Goal: Task Accomplishment & Management: Use online tool/utility

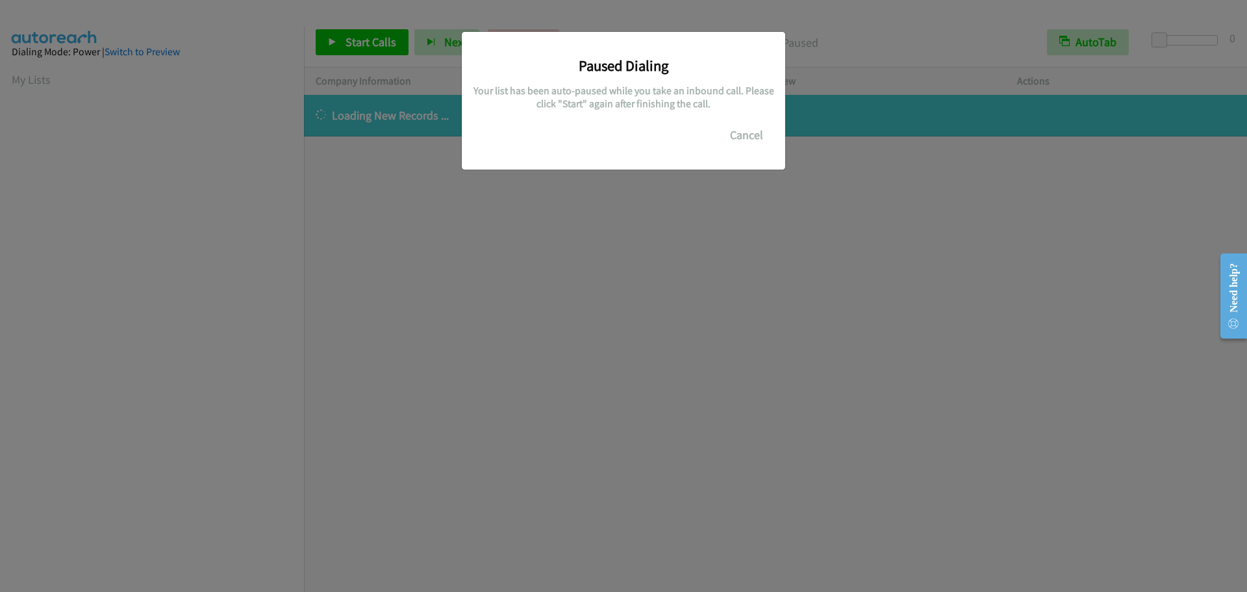
scroll to position [137, 0]
click at [737, 134] on button "Cancel" at bounding box center [747, 135] width 58 height 26
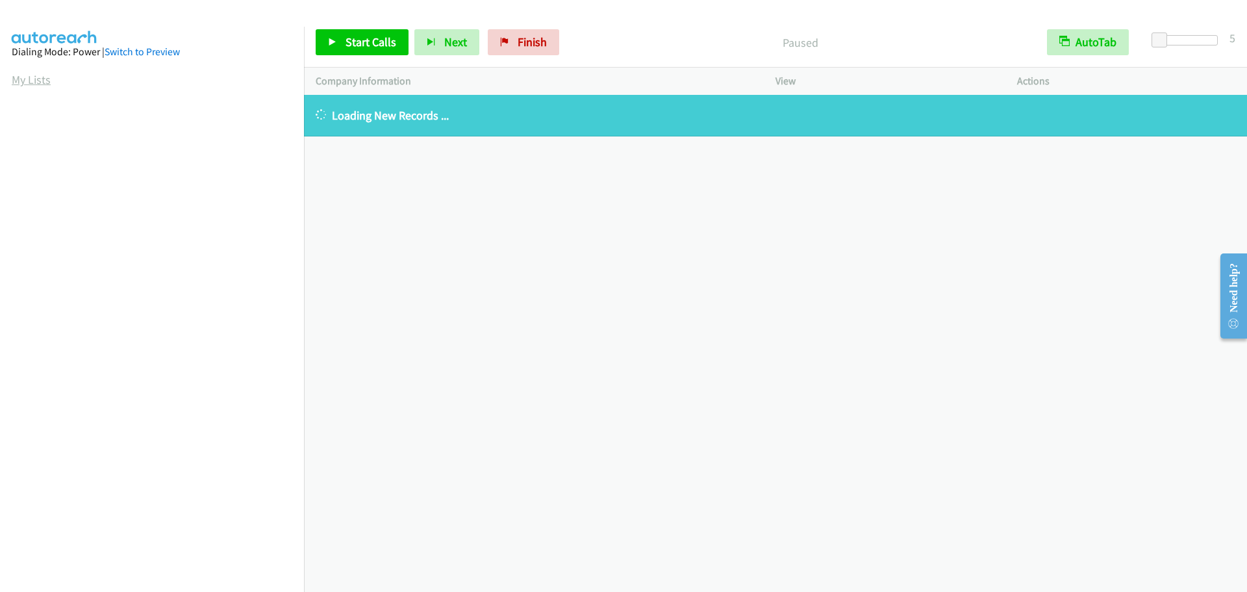
click at [12, 79] on link "My Lists" at bounding box center [31, 79] width 39 height 15
drag, startPoint x: 32, startPoint y: 77, endPoint x: 80, endPoint y: 79, distance: 47.5
click at [32, 77] on link "My Lists" at bounding box center [31, 79] width 39 height 15
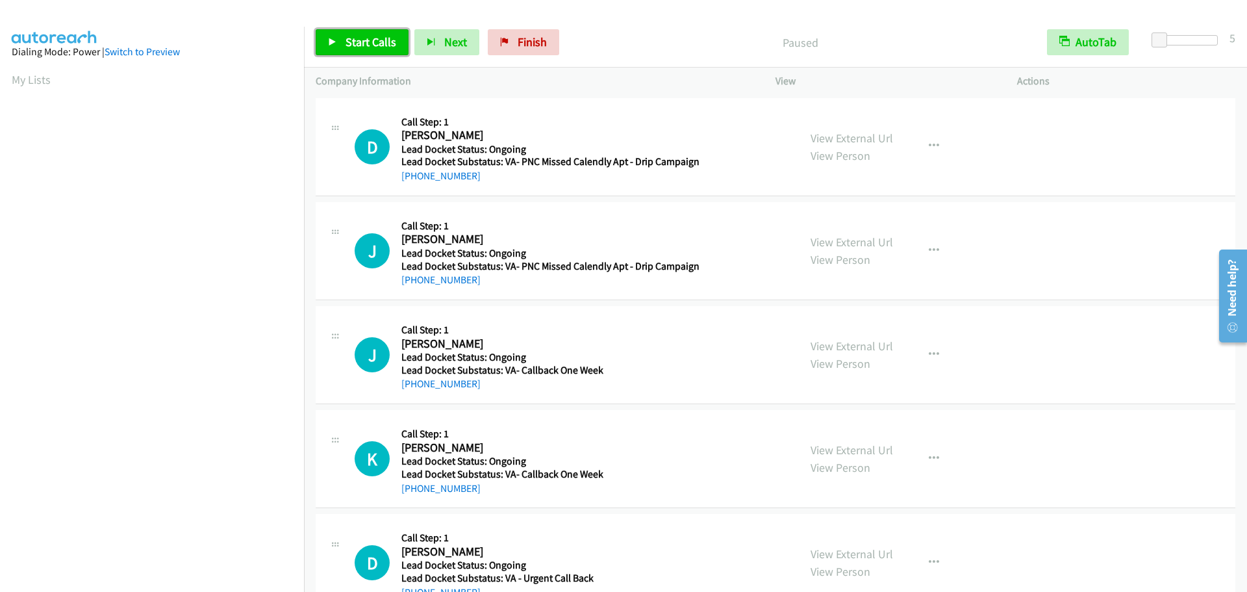
click at [346, 45] on span "Start Calls" at bounding box center [371, 41] width 51 height 15
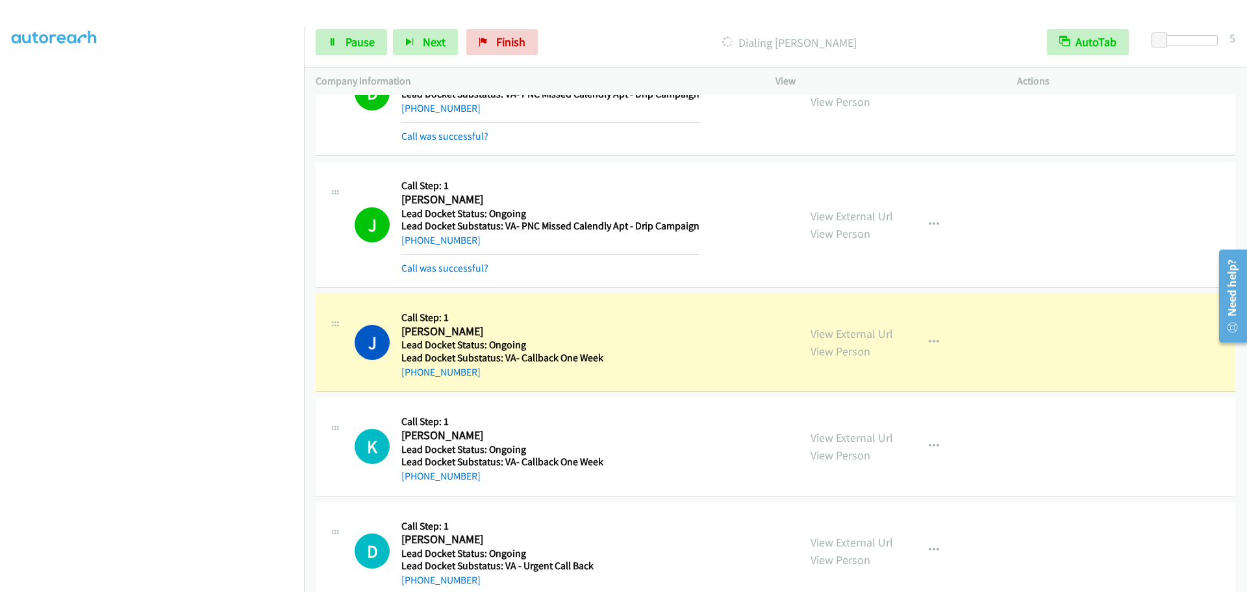
scroll to position [95, 0]
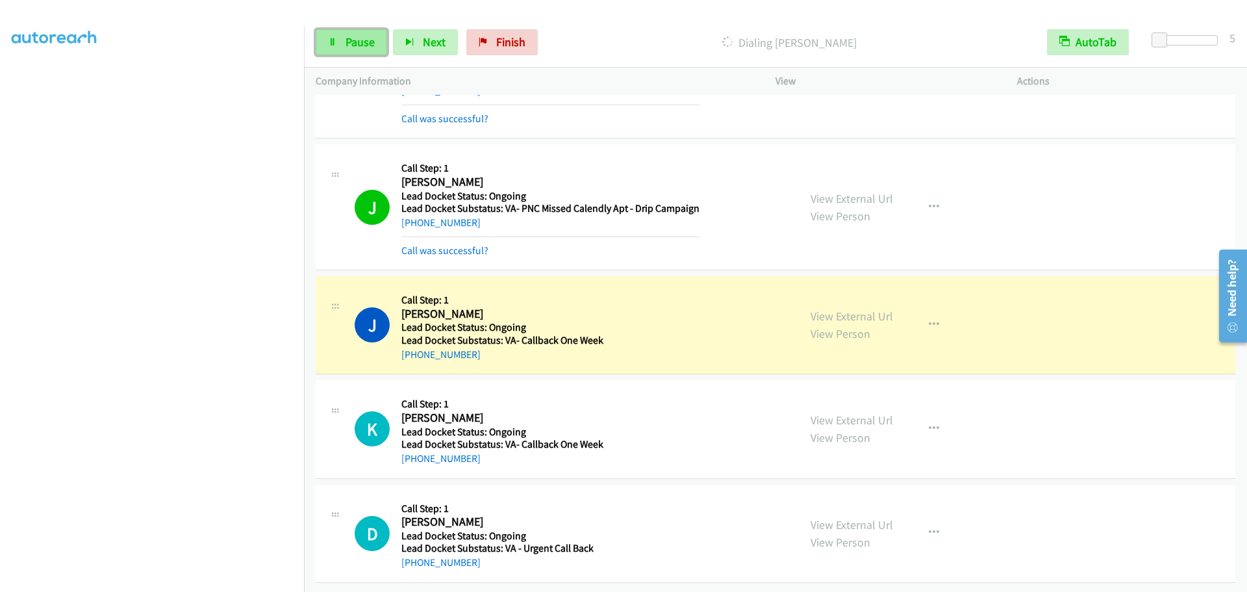
click at [354, 50] on link "Pause" at bounding box center [351, 42] width 71 height 26
click at [375, 44] on span "Start Calls" at bounding box center [371, 41] width 51 height 15
click at [348, 41] on span "Pause" at bounding box center [360, 41] width 29 height 15
click at [340, 46] on link "Start Calls" at bounding box center [362, 42] width 93 height 26
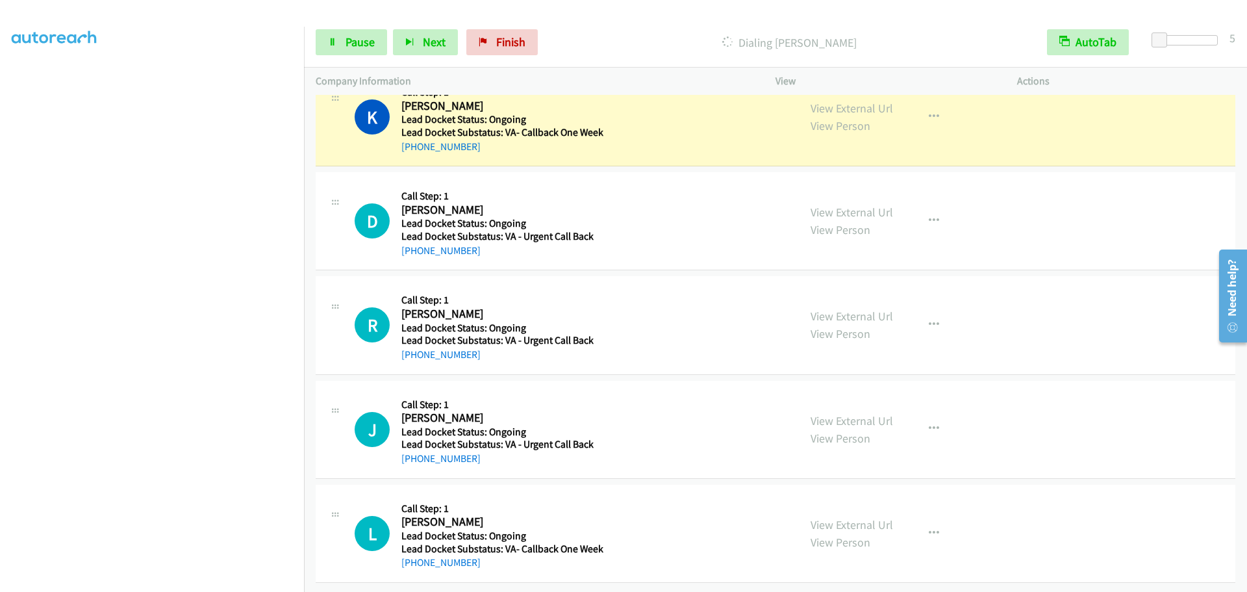
scroll to position [435, 0]
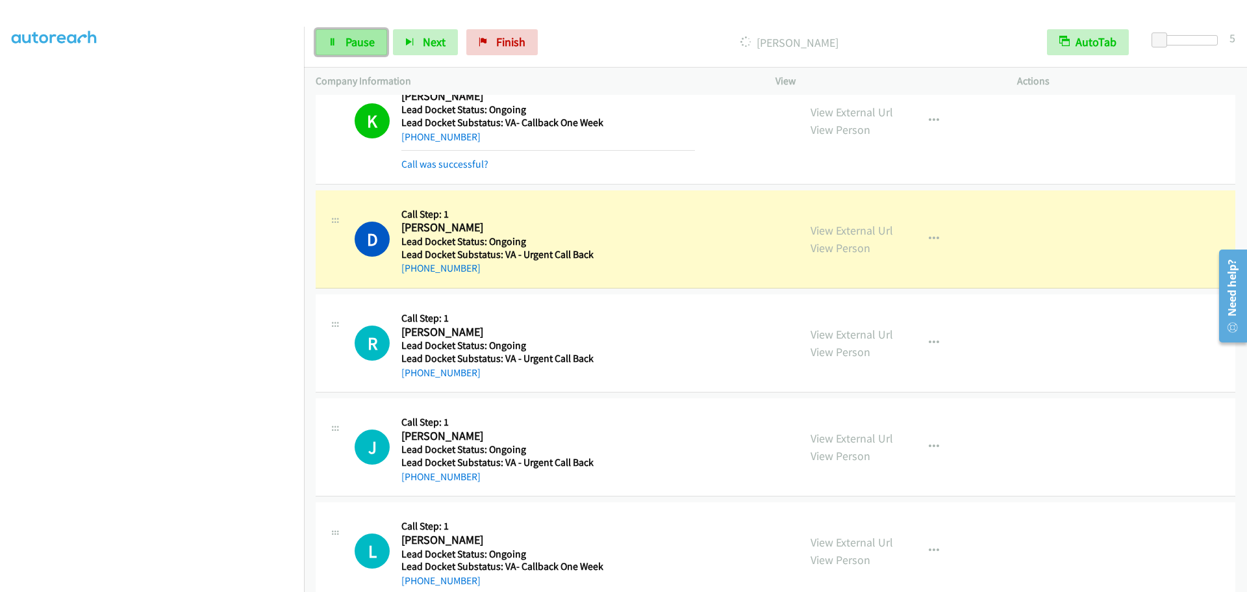
click at [338, 48] on link "Pause" at bounding box center [351, 42] width 71 height 26
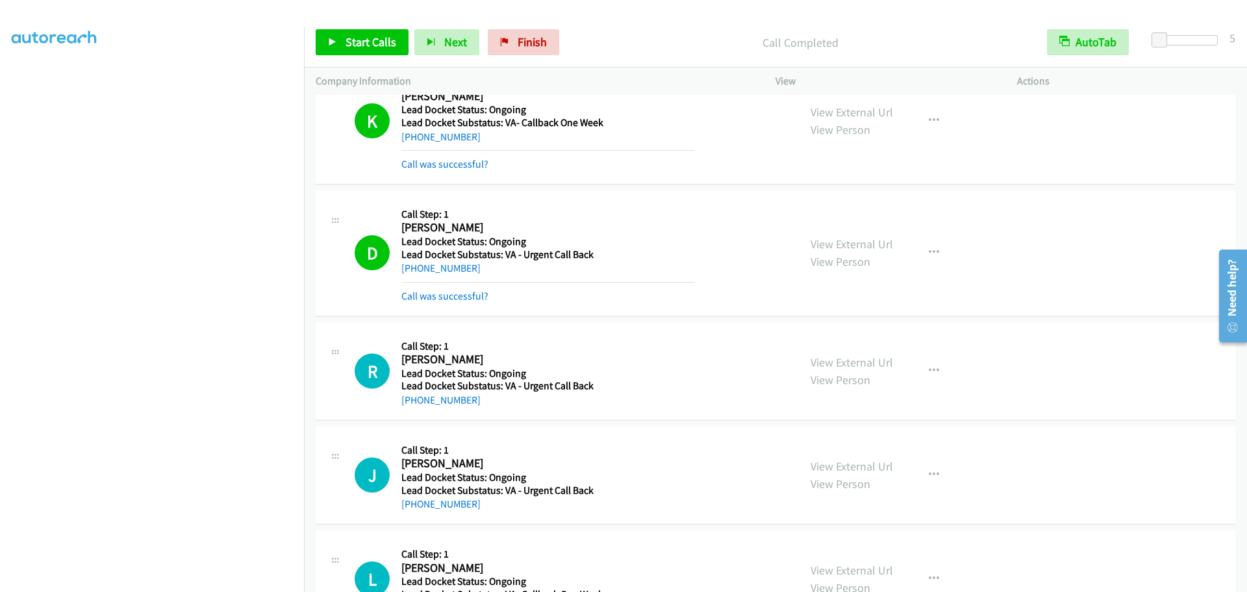
scroll to position [490, 0]
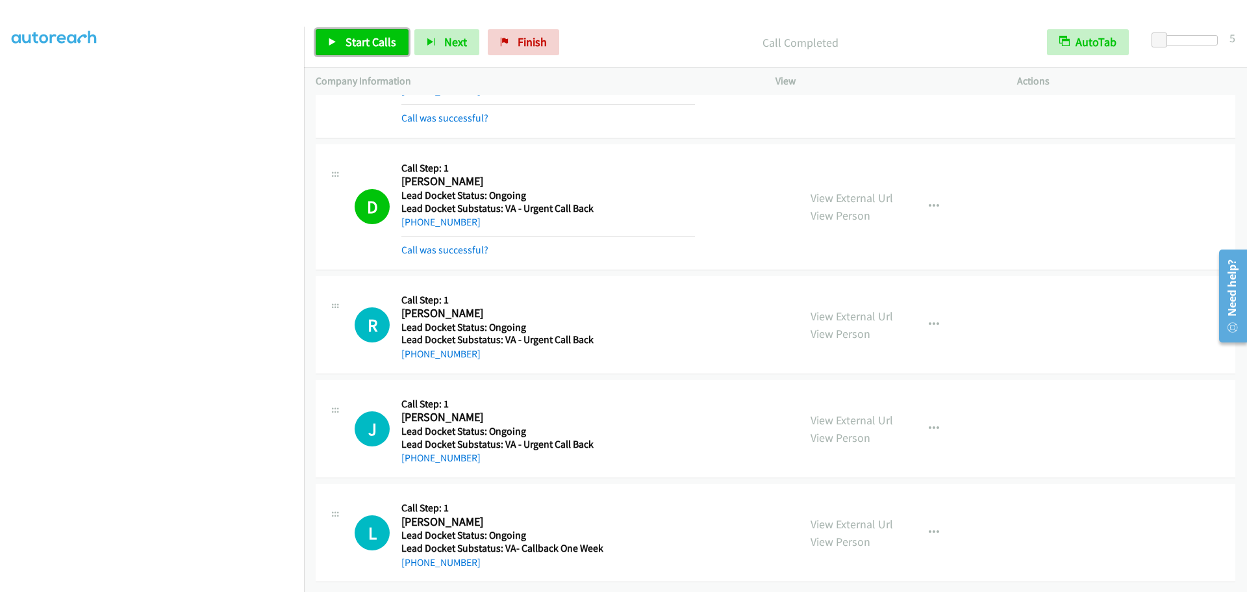
click at [352, 40] on span "Start Calls" at bounding box center [371, 41] width 51 height 15
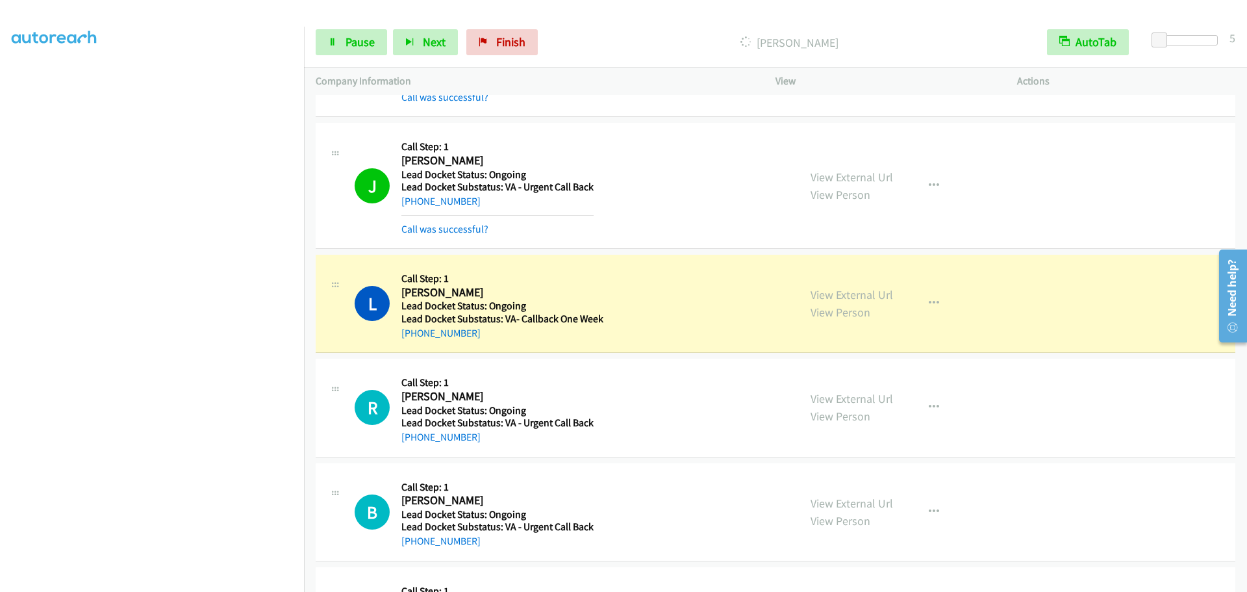
scroll to position [857, 0]
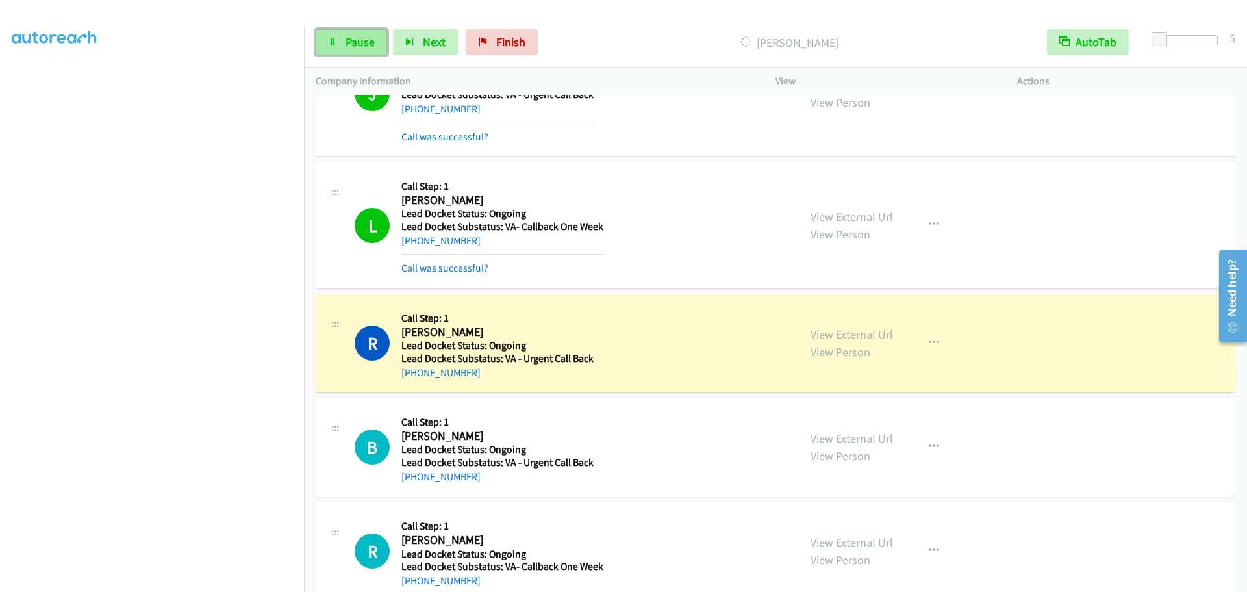
click at [364, 36] on span "Pause" at bounding box center [360, 41] width 29 height 15
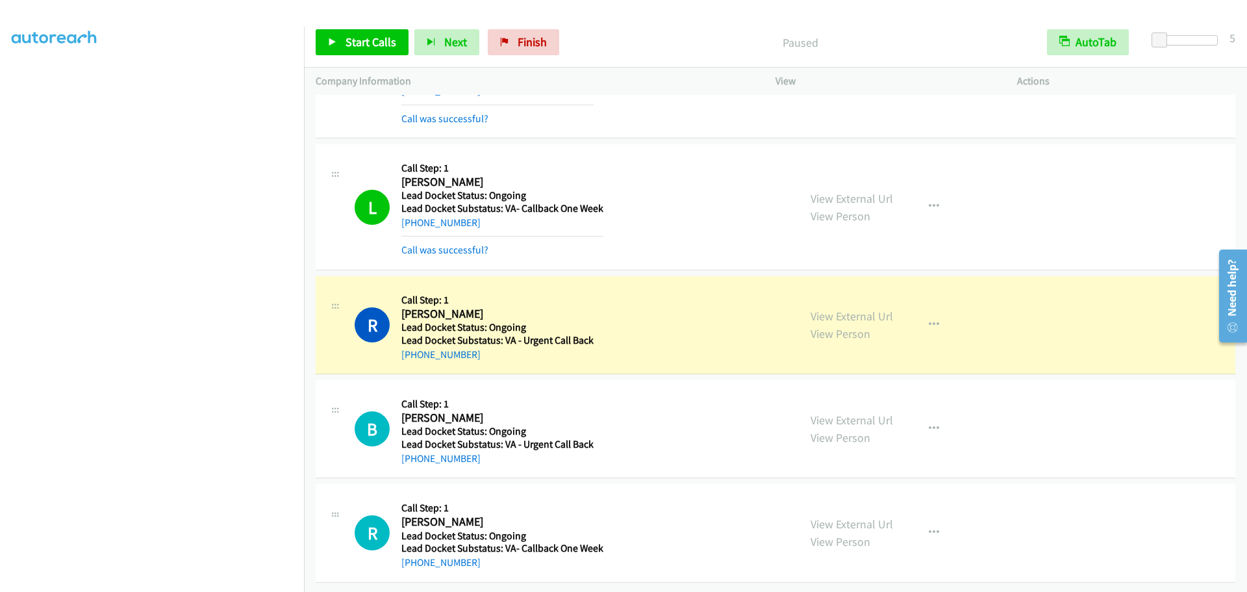
scroll to position [885, 0]
click at [361, 37] on span "Start Calls" at bounding box center [371, 41] width 51 height 15
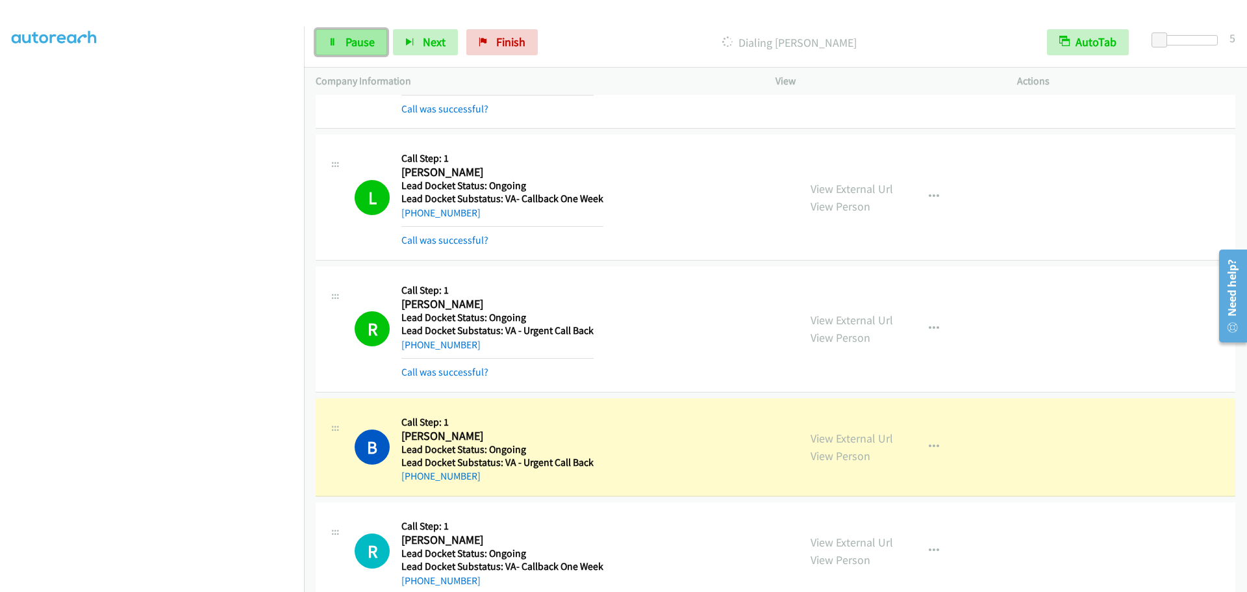
click at [355, 42] on span "Pause" at bounding box center [360, 41] width 29 height 15
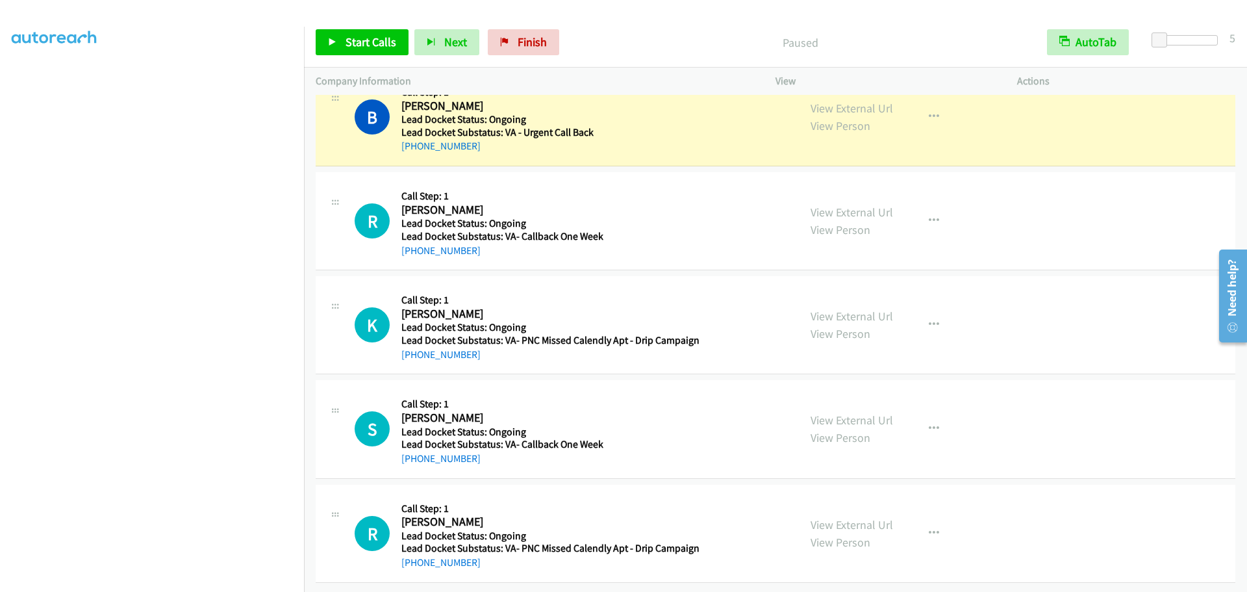
scroll to position [1225, 0]
click at [364, 34] on span "Start Calls" at bounding box center [371, 41] width 51 height 15
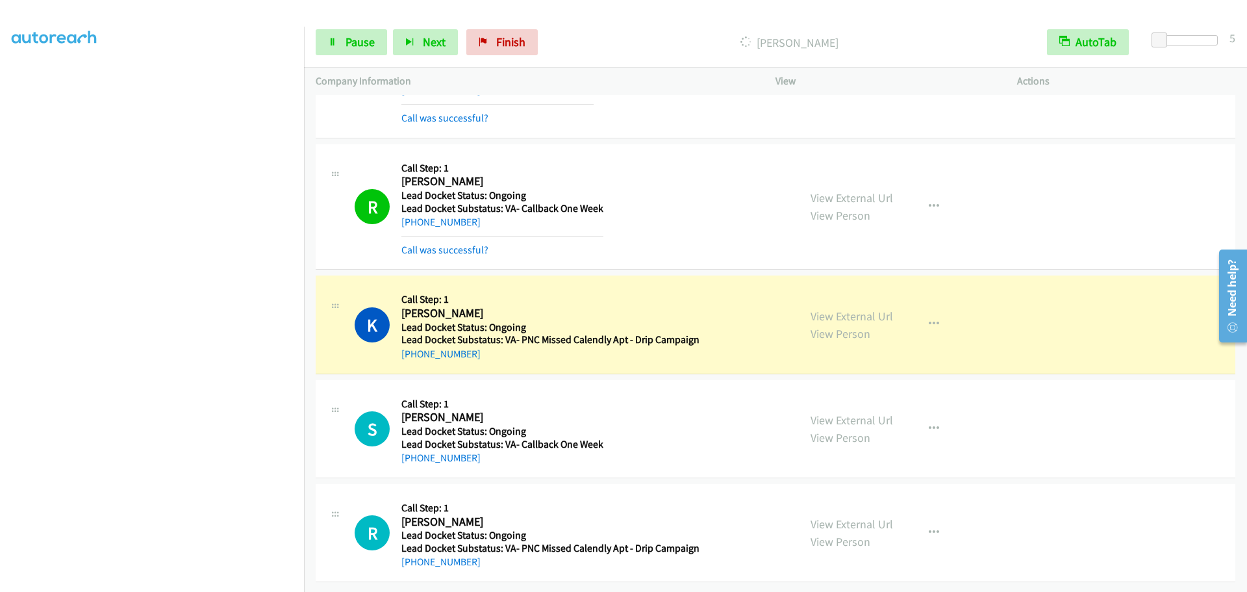
scroll to position [1281, 0]
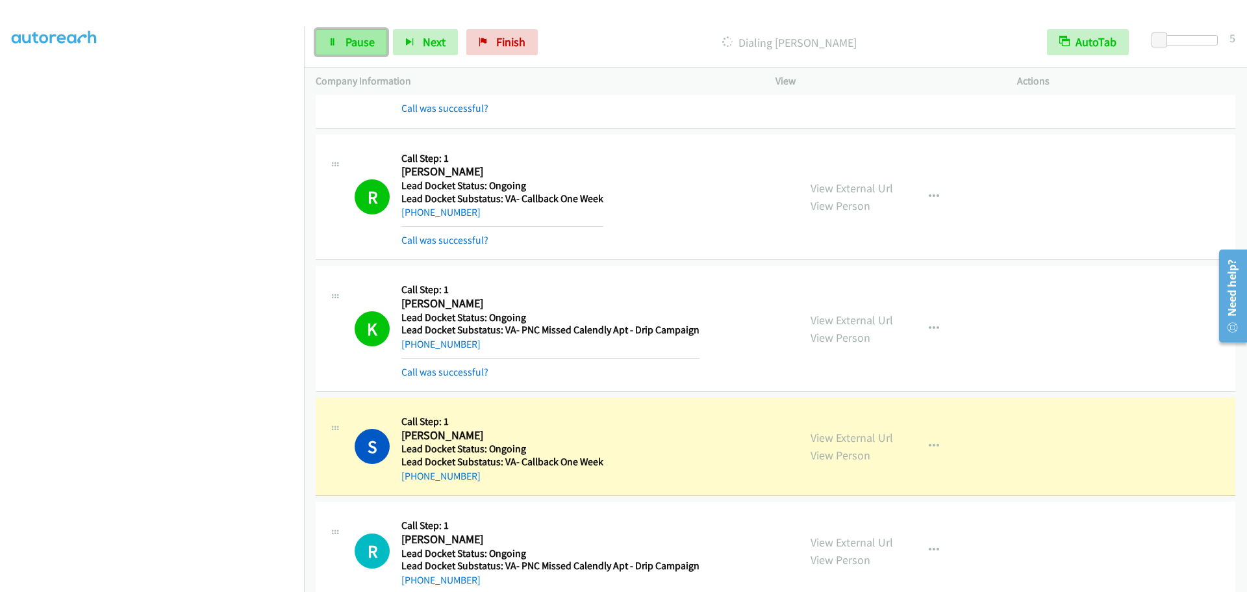
click at [350, 44] on span "Pause" at bounding box center [360, 41] width 29 height 15
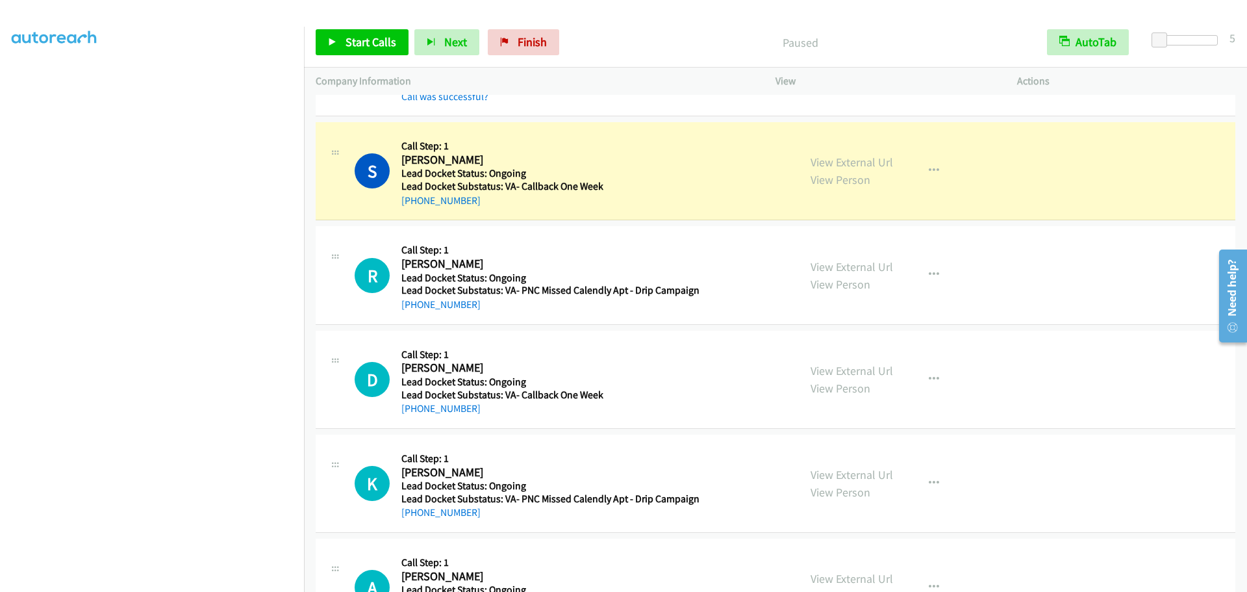
scroll to position [1556, 0]
click at [358, 44] on span "Start Calls" at bounding box center [371, 41] width 51 height 15
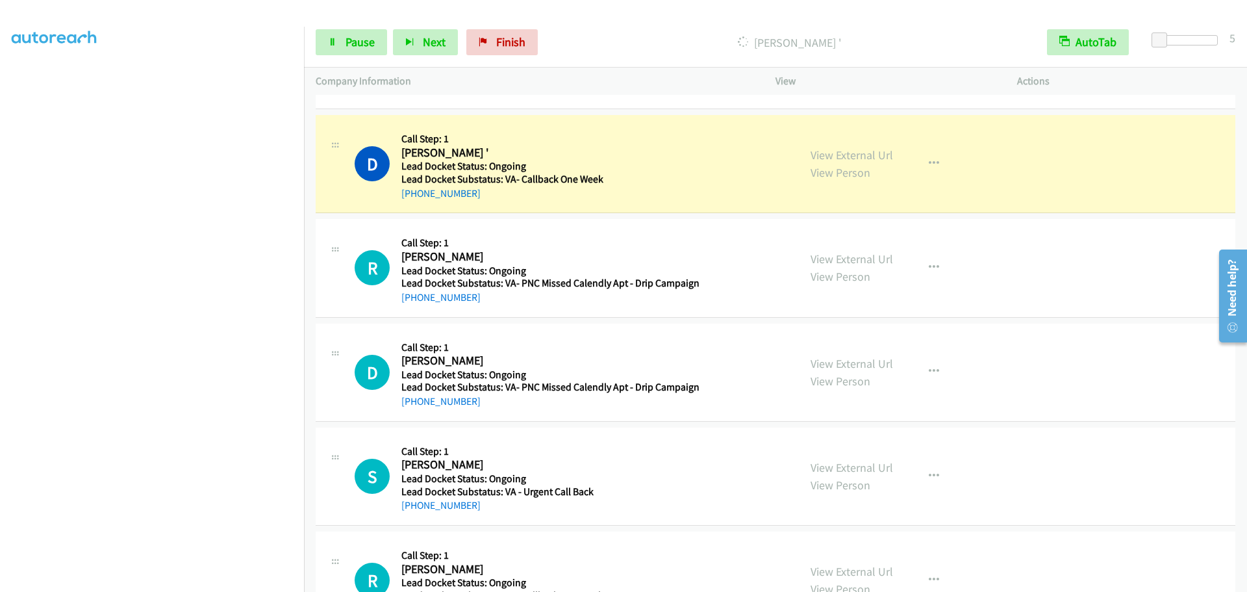
scroll to position [2331, 0]
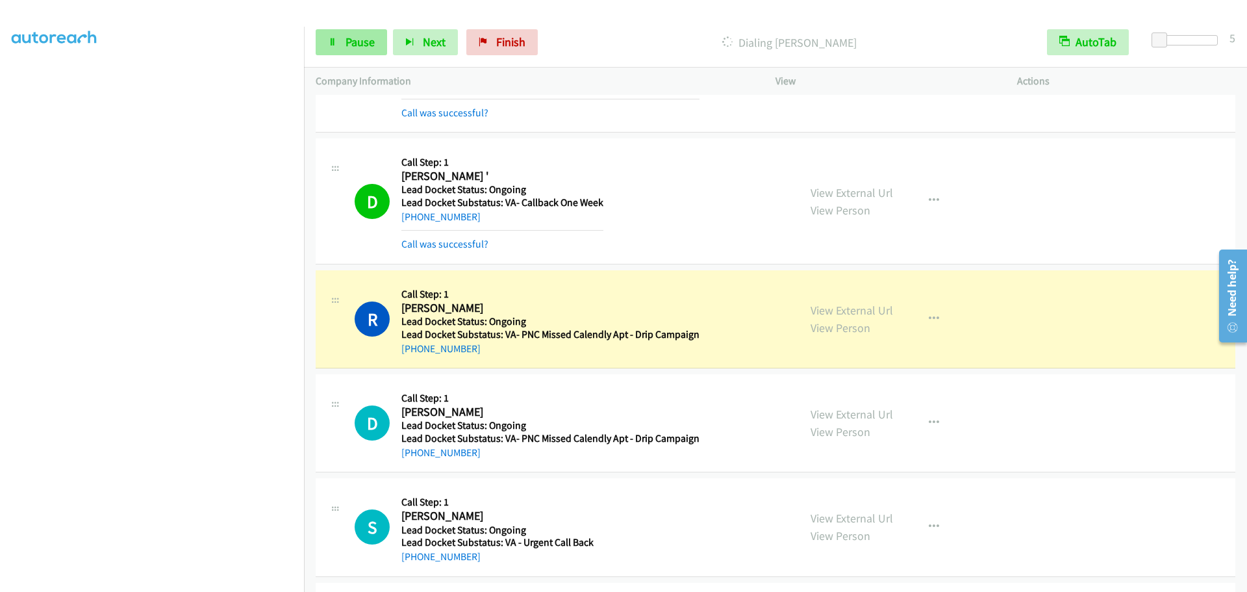
click at [332, 49] on link "Pause" at bounding box center [351, 42] width 71 height 26
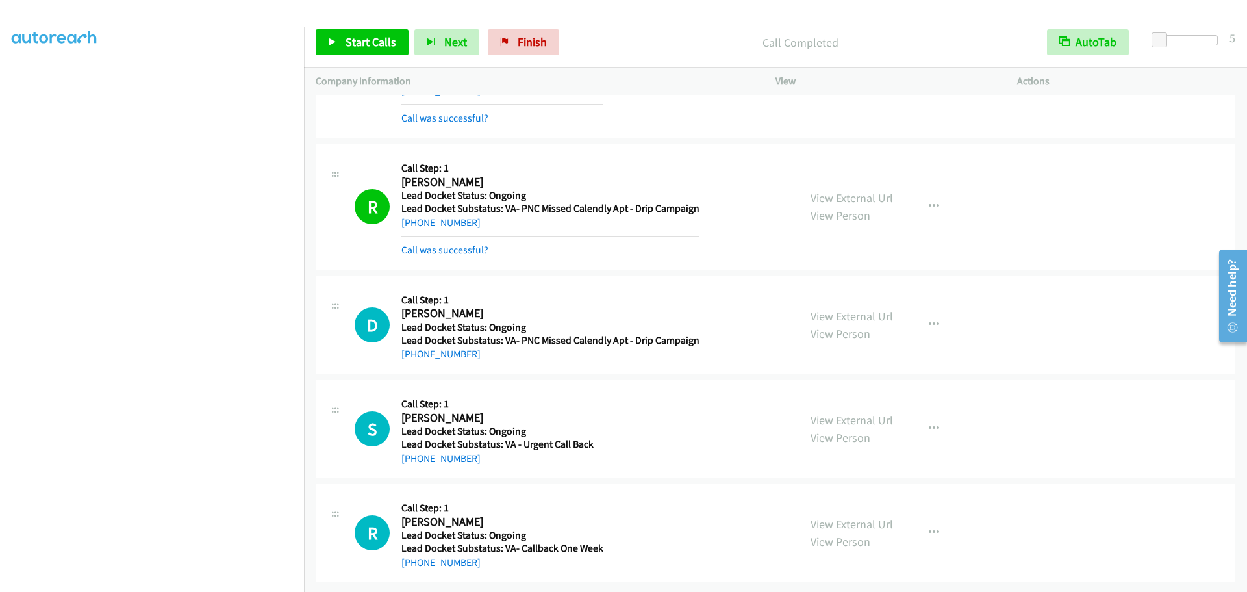
scroll to position [2467, 0]
click at [379, 38] on span "Start Calls" at bounding box center [371, 41] width 51 height 15
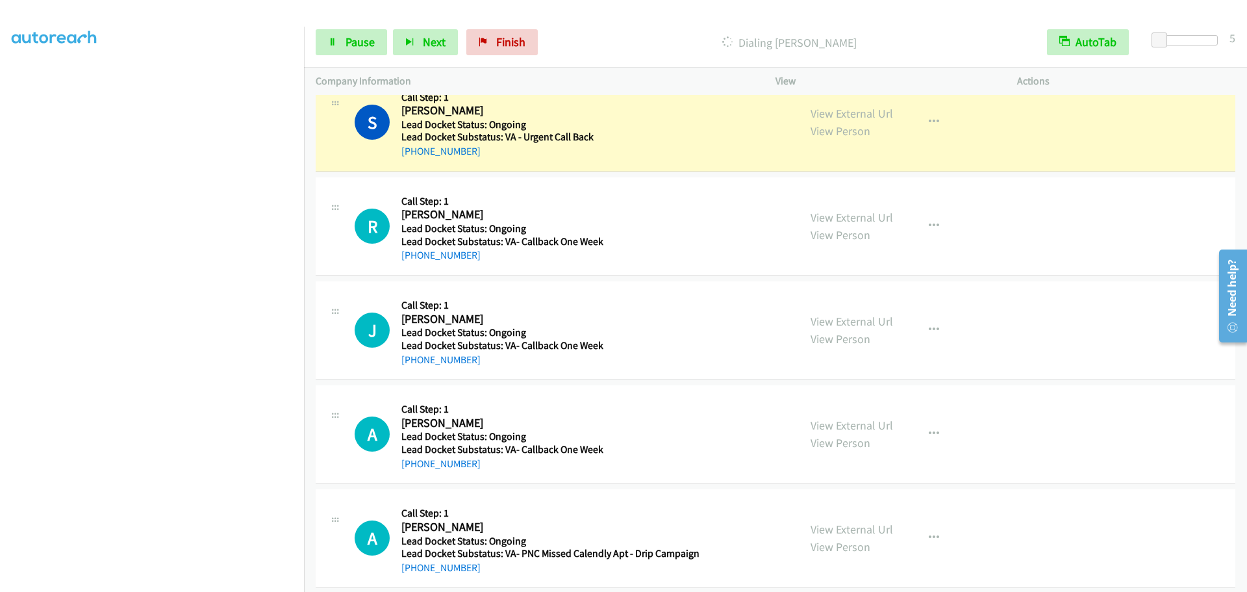
scroll to position [71, 0]
click at [341, 45] on link "Pause" at bounding box center [351, 42] width 71 height 26
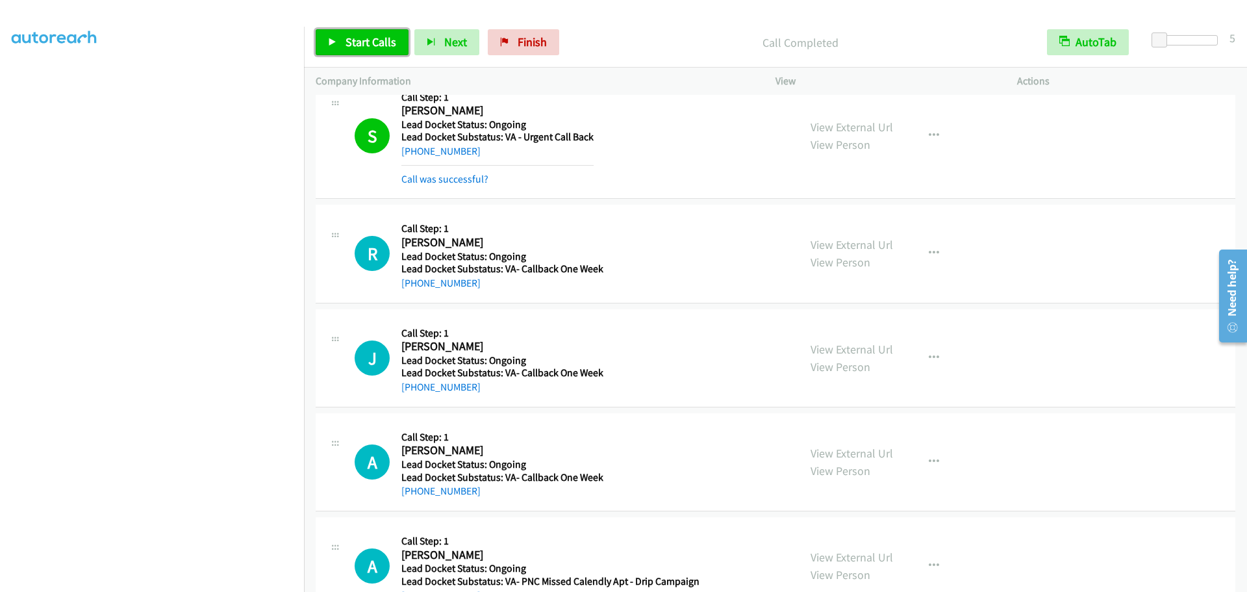
click at [350, 31] on link "Start Calls" at bounding box center [362, 42] width 93 height 26
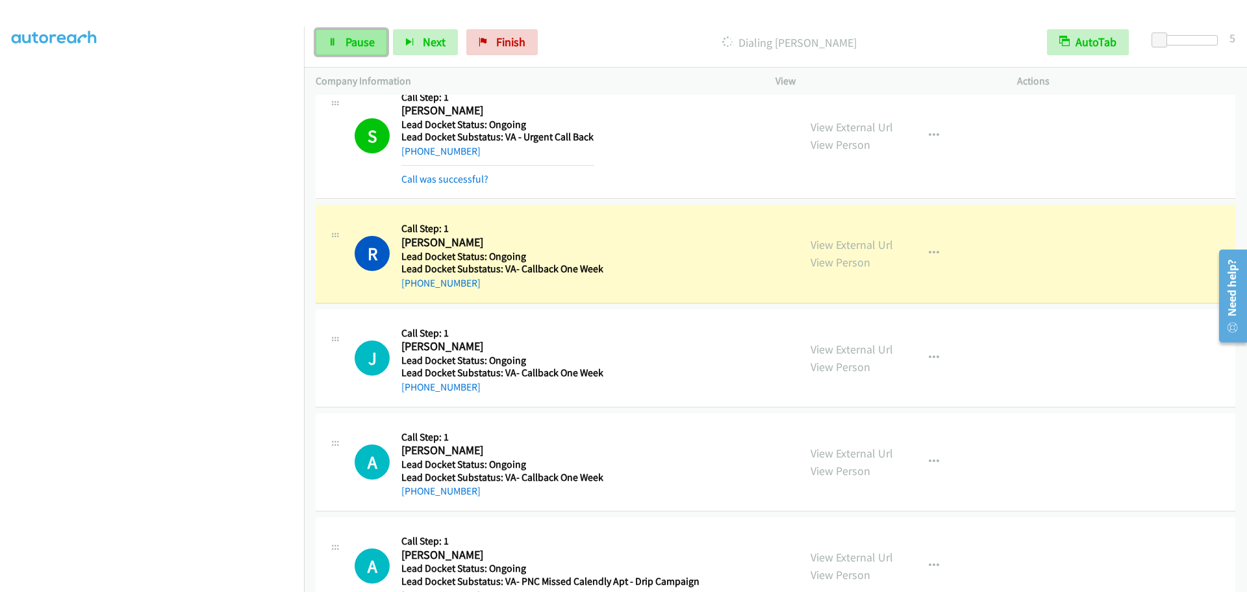
click at [331, 41] on icon at bounding box center [332, 42] width 9 height 9
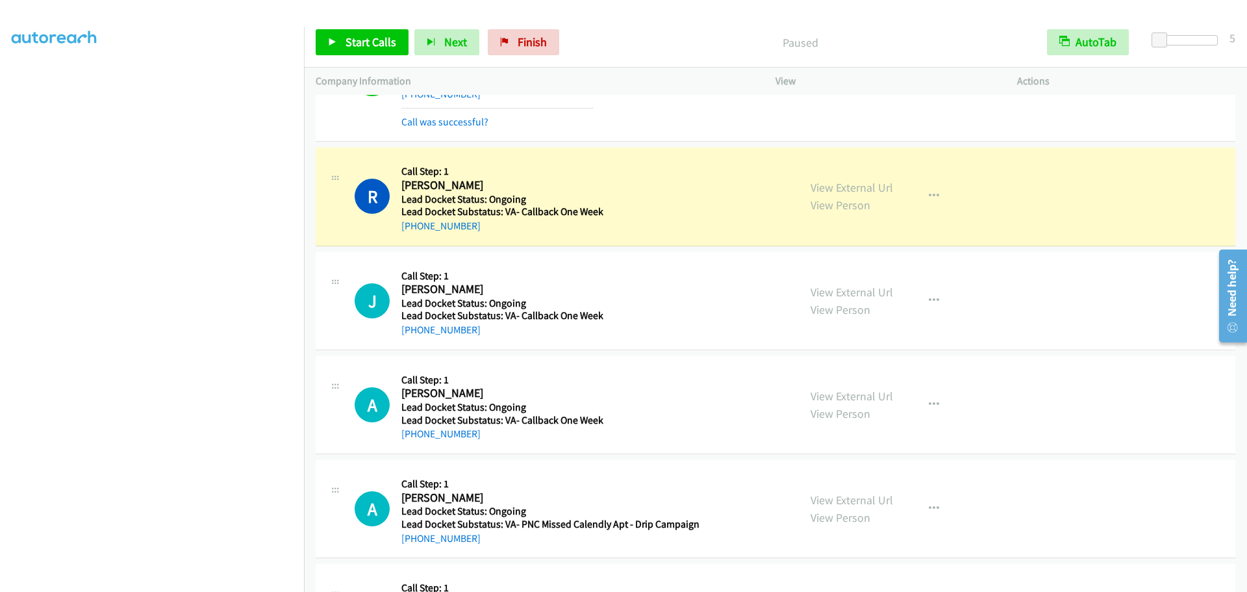
scroll to position [2938, 0]
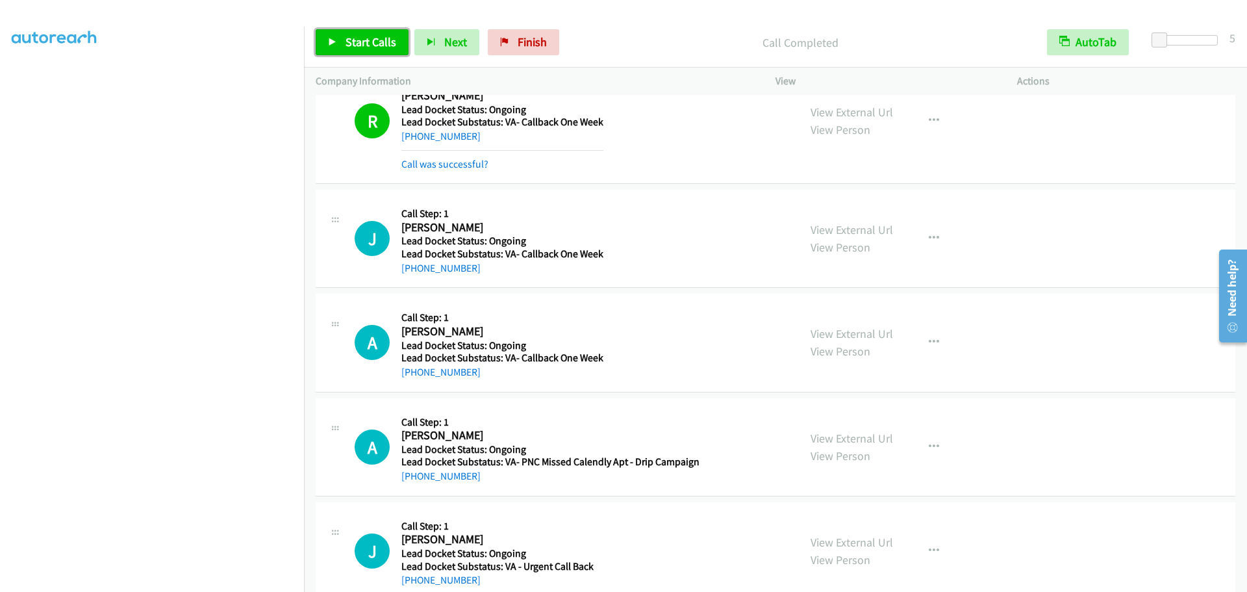
click at [357, 49] on span "Start Calls" at bounding box center [371, 41] width 51 height 15
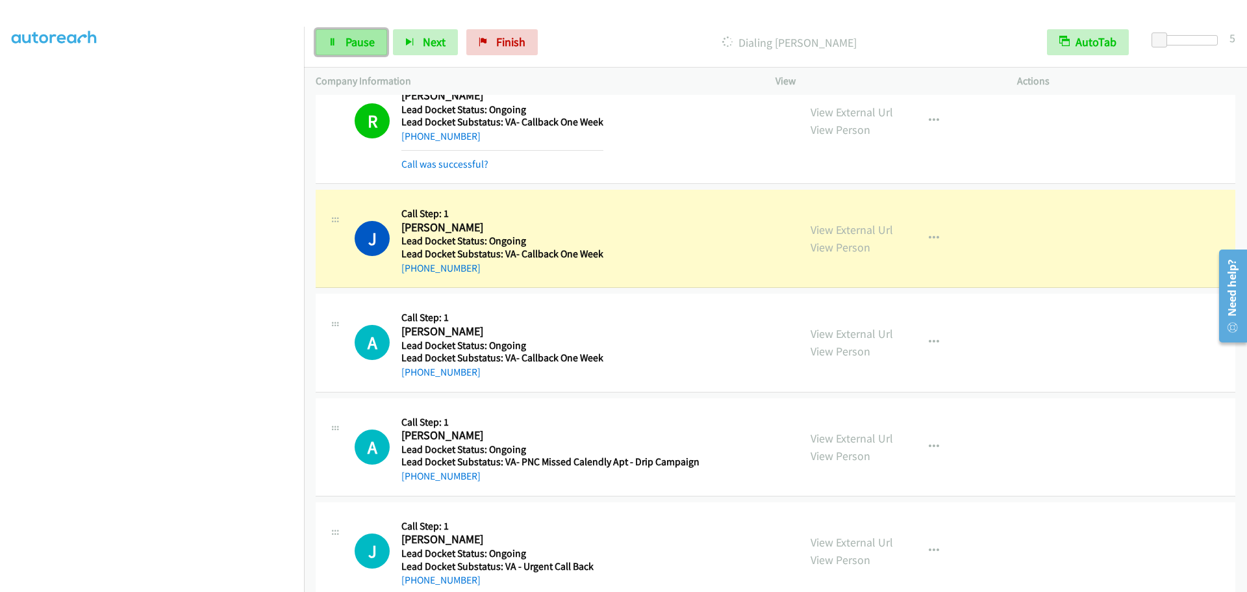
click at [333, 45] on icon at bounding box center [332, 42] width 9 height 9
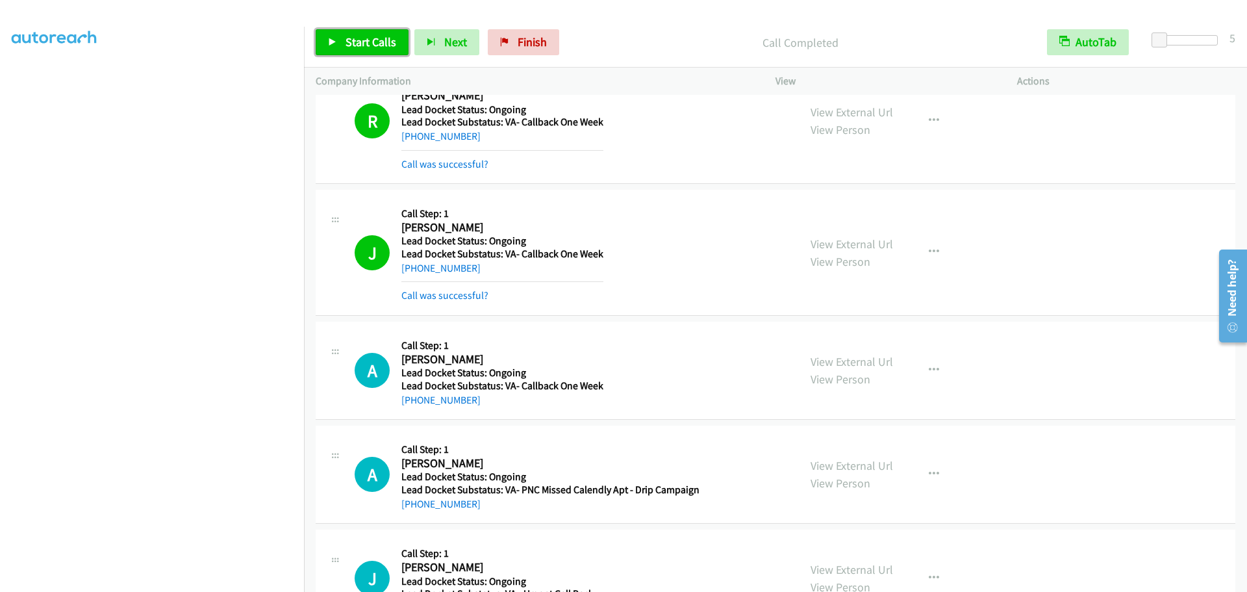
click at [348, 41] on span "Start Calls" at bounding box center [371, 41] width 51 height 15
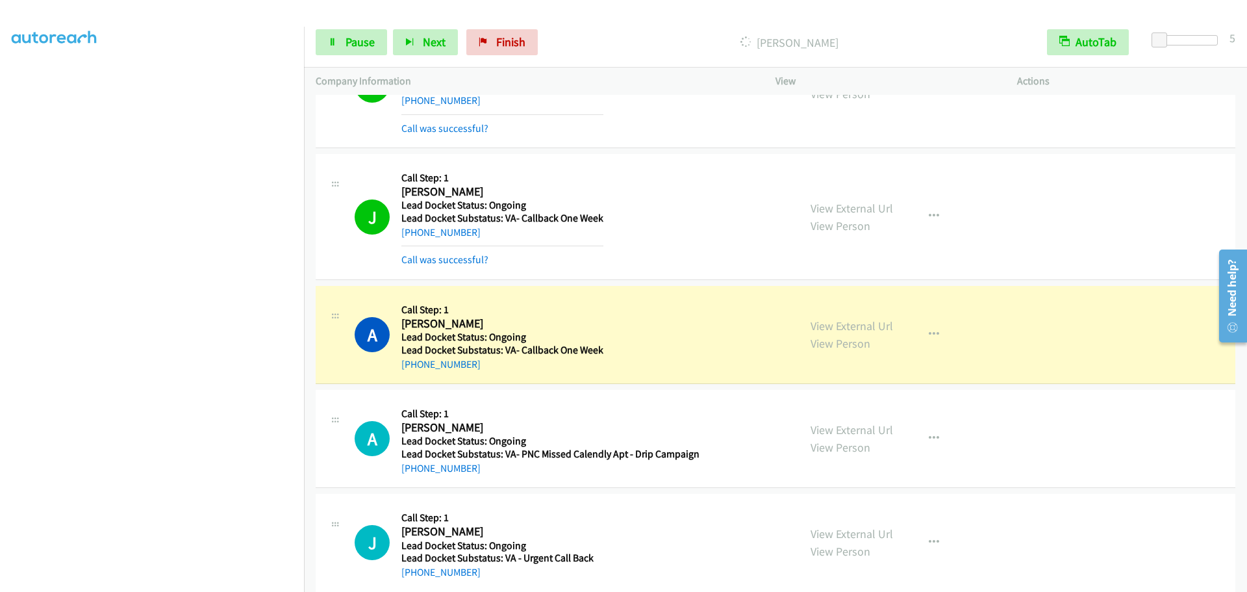
scroll to position [2993, 0]
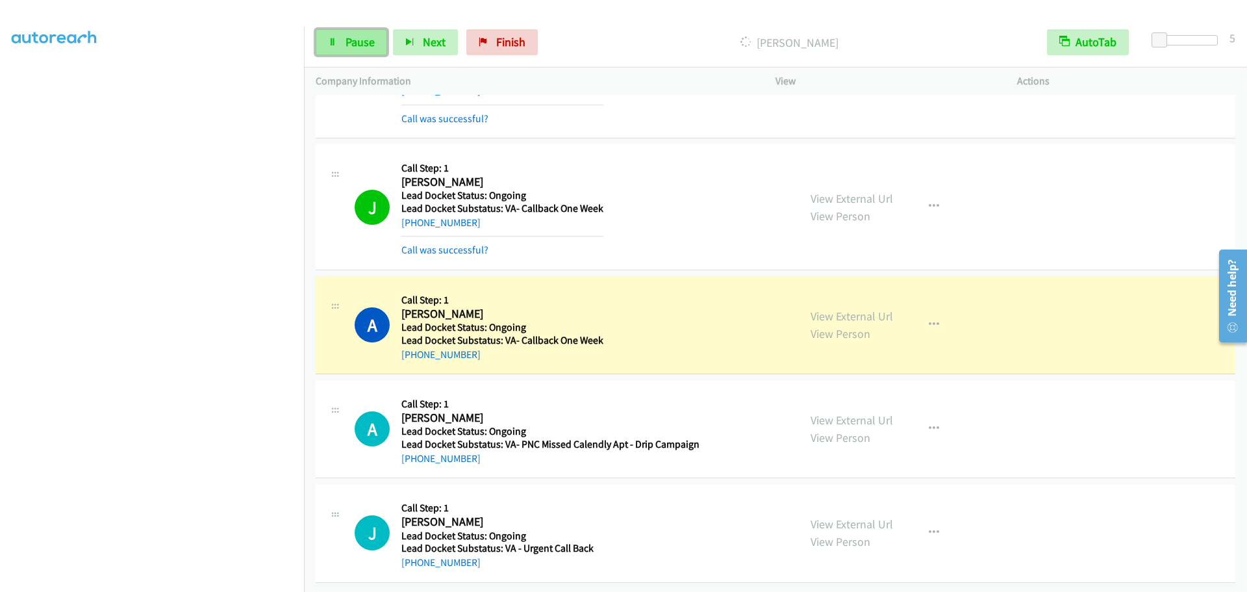
click at [338, 40] on link "Pause" at bounding box center [351, 42] width 71 height 26
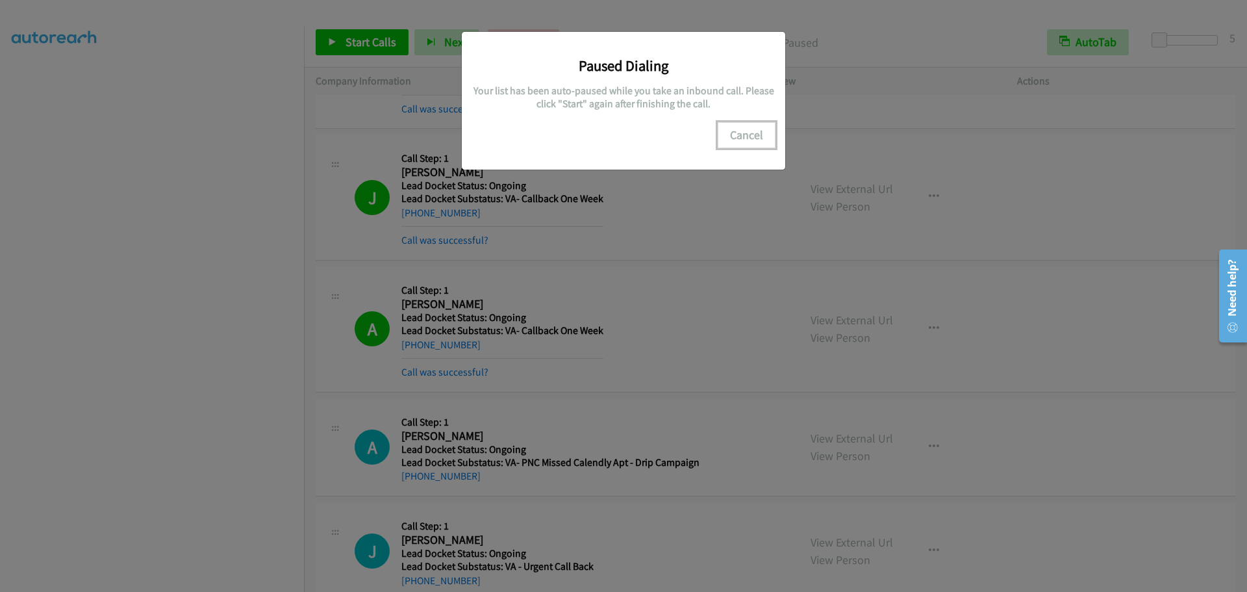
click at [737, 134] on button "Cancel" at bounding box center [747, 135] width 58 height 26
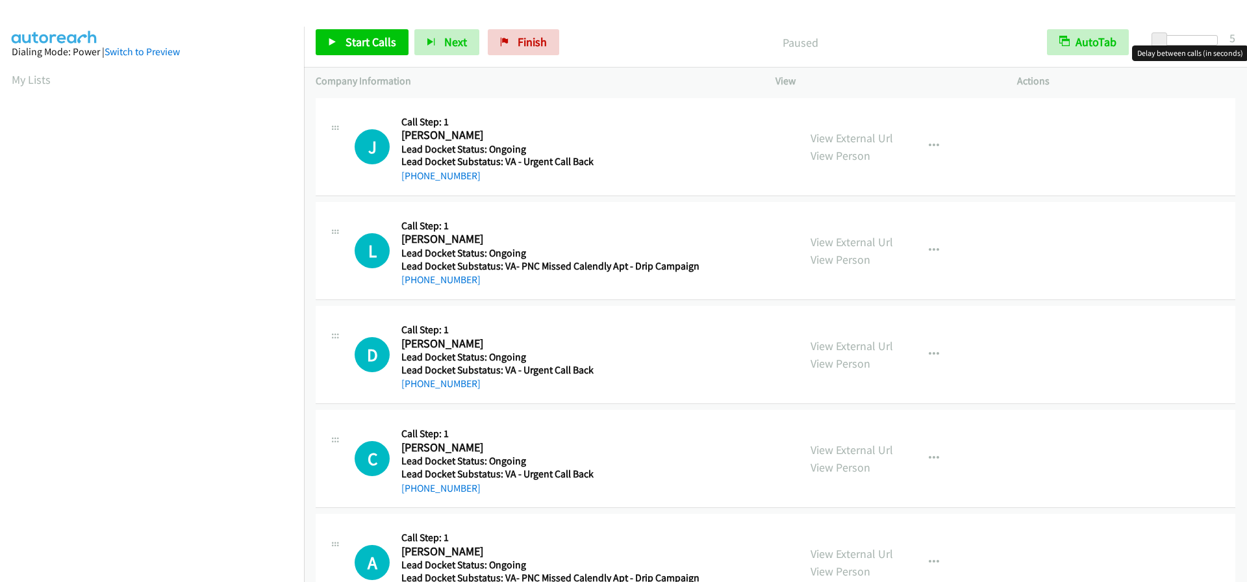
click at [1161, 41] on span at bounding box center [1160, 40] width 16 height 16
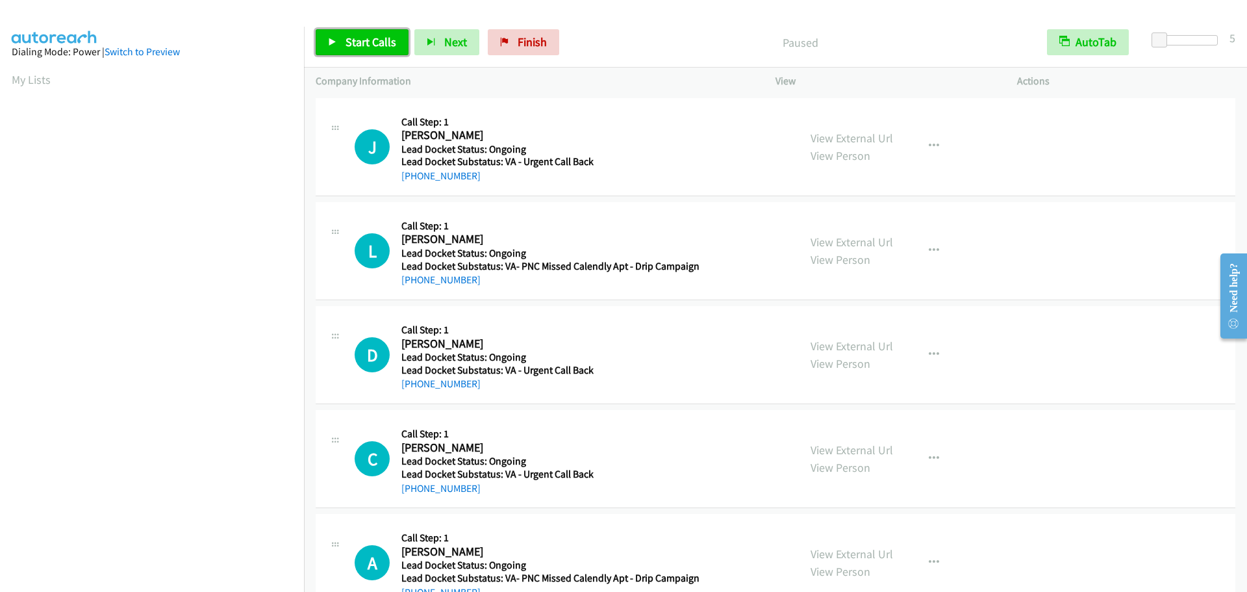
click at [338, 41] on link "Start Calls" at bounding box center [362, 42] width 93 height 26
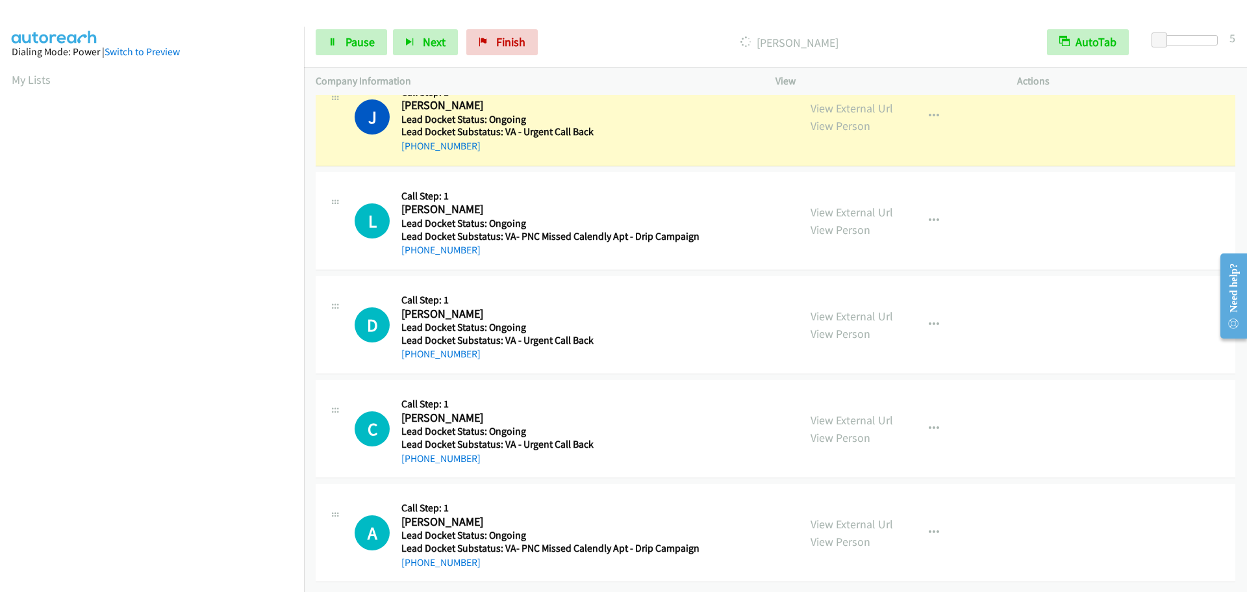
scroll to position [136, 0]
click at [359, 45] on span "Pause" at bounding box center [360, 41] width 29 height 15
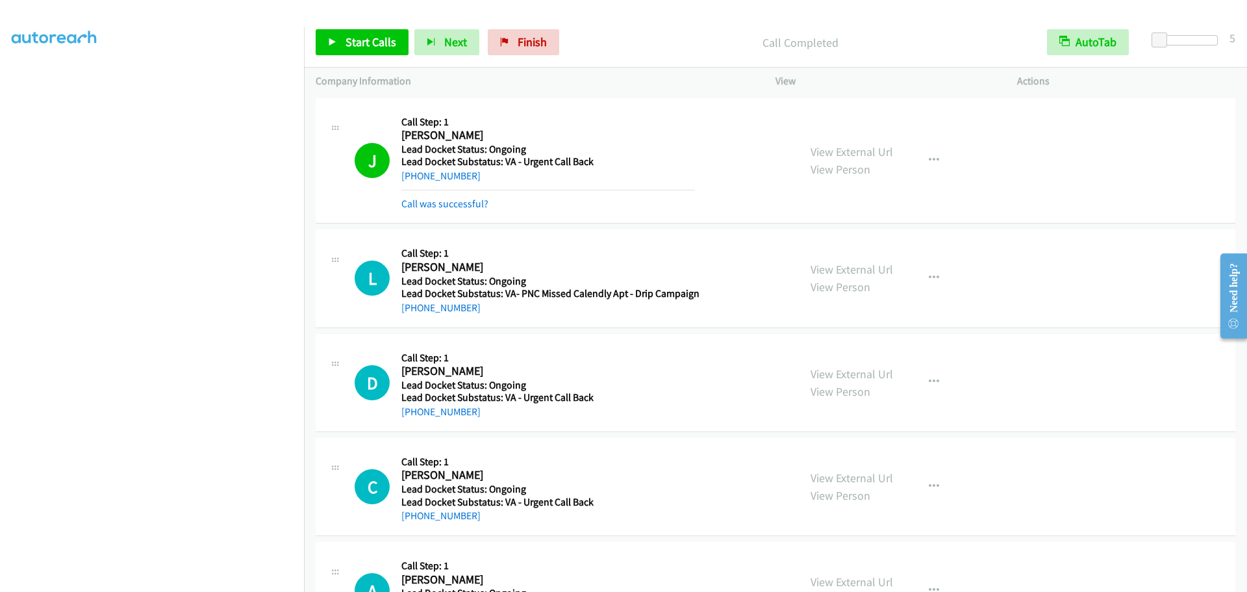
scroll to position [0, 0]
click at [36, 83] on link "My Lists" at bounding box center [31, 79] width 39 height 15
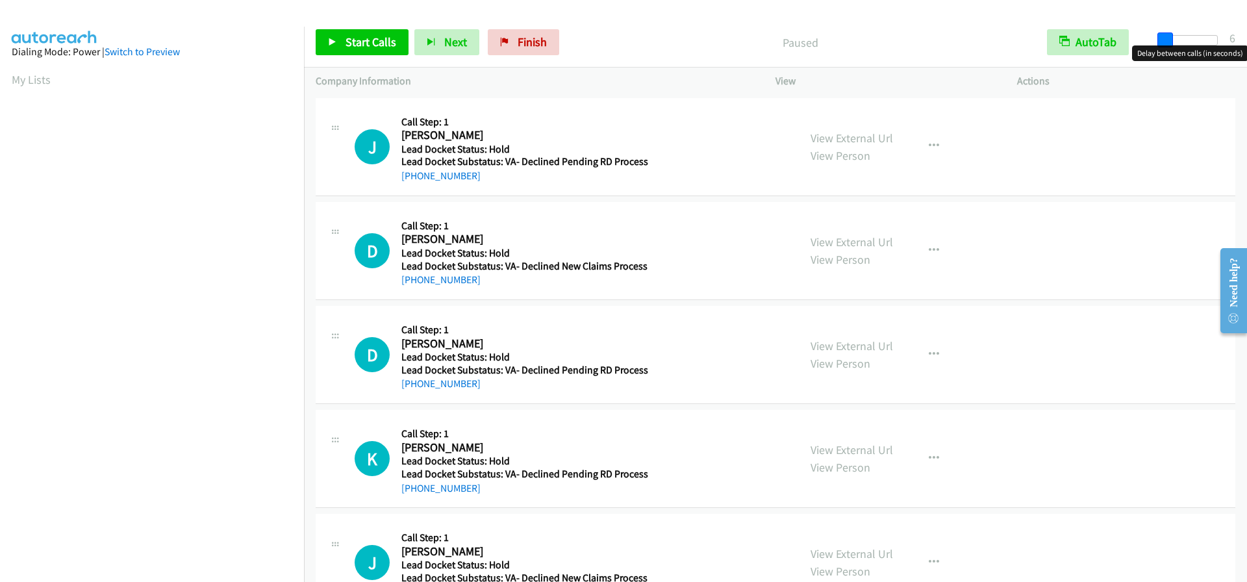
click at [1164, 38] on span at bounding box center [1166, 40] width 16 height 16
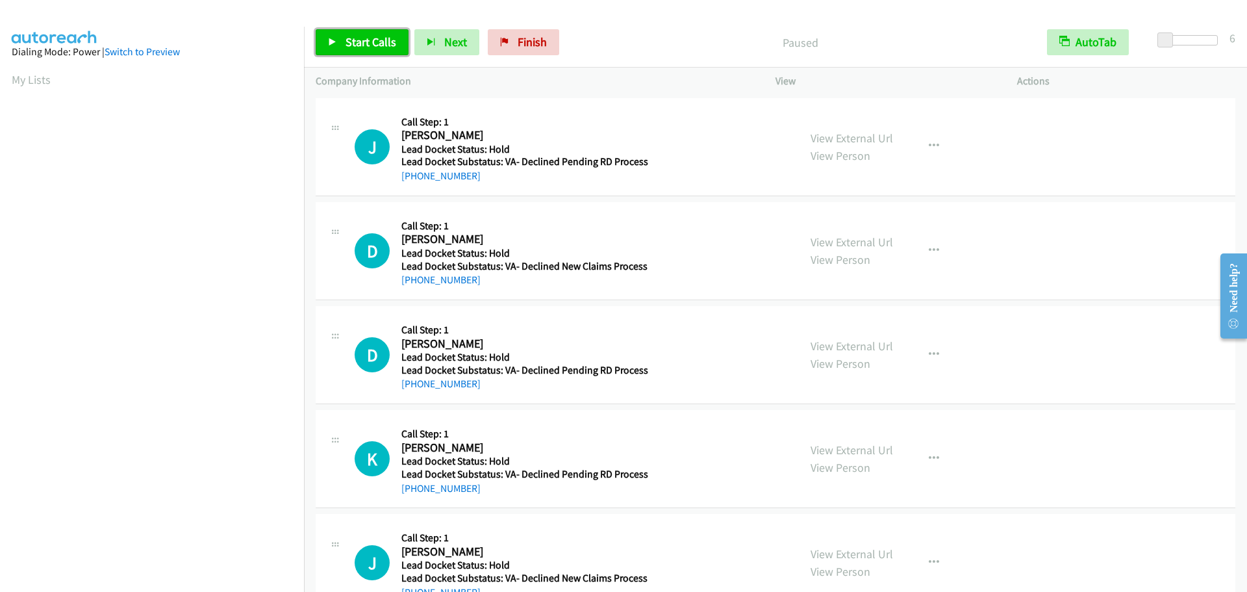
click at [377, 47] on span "Start Calls" at bounding box center [371, 41] width 51 height 15
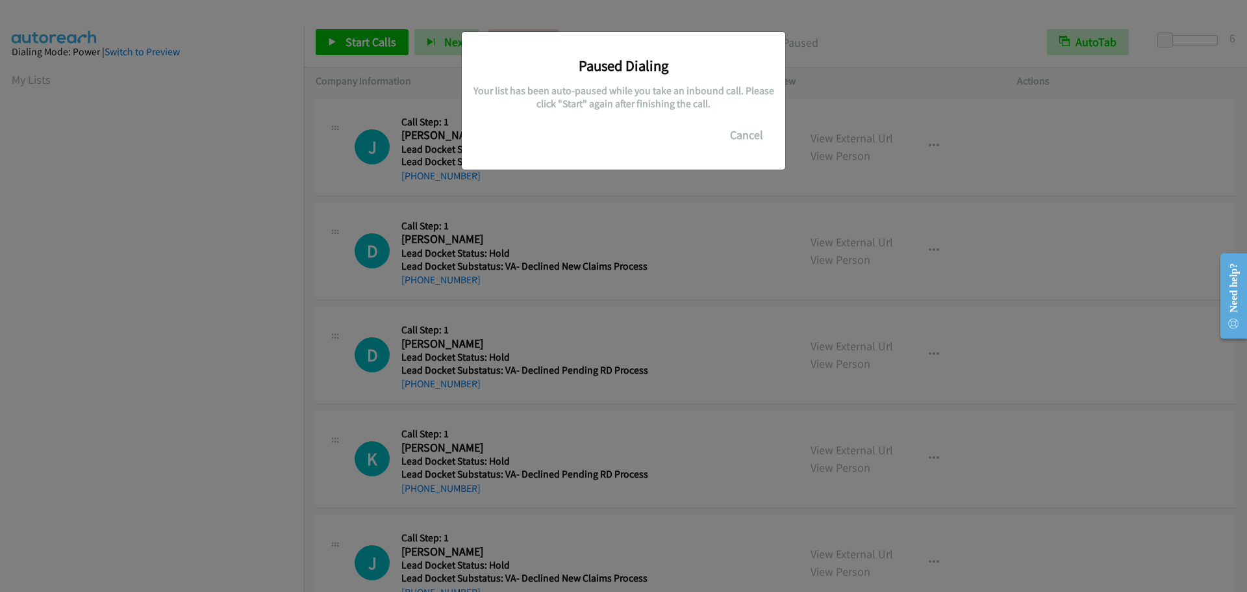
scroll to position [137, 0]
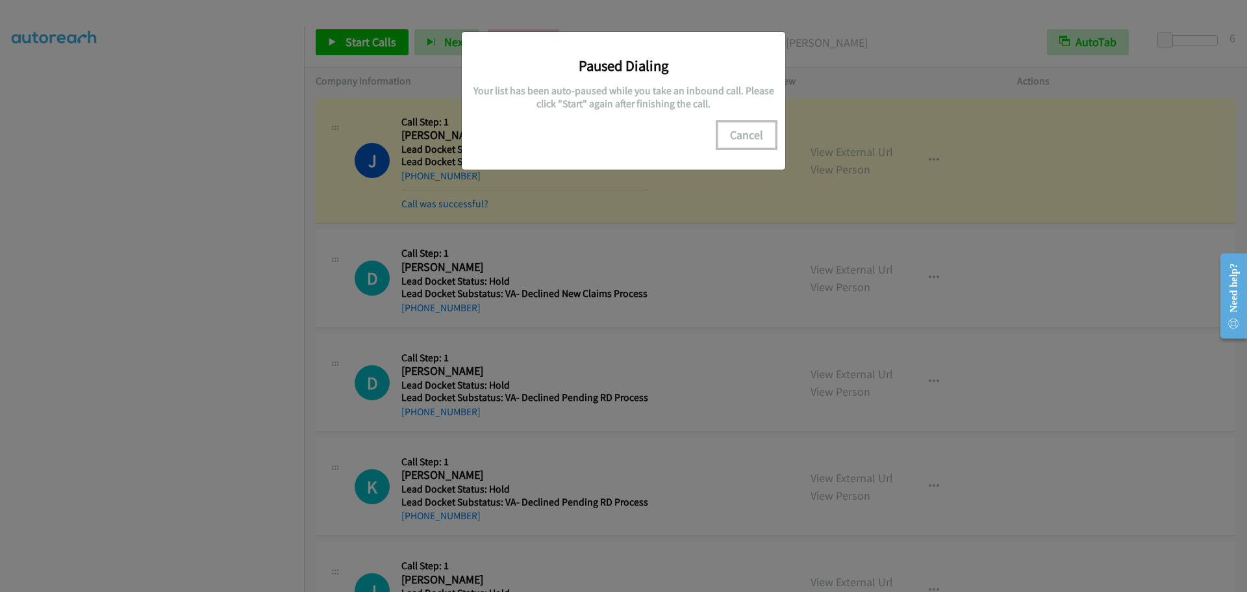
click at [758, 137] on button "Cancel" at bounding box center [747, 135] width 58 height 26
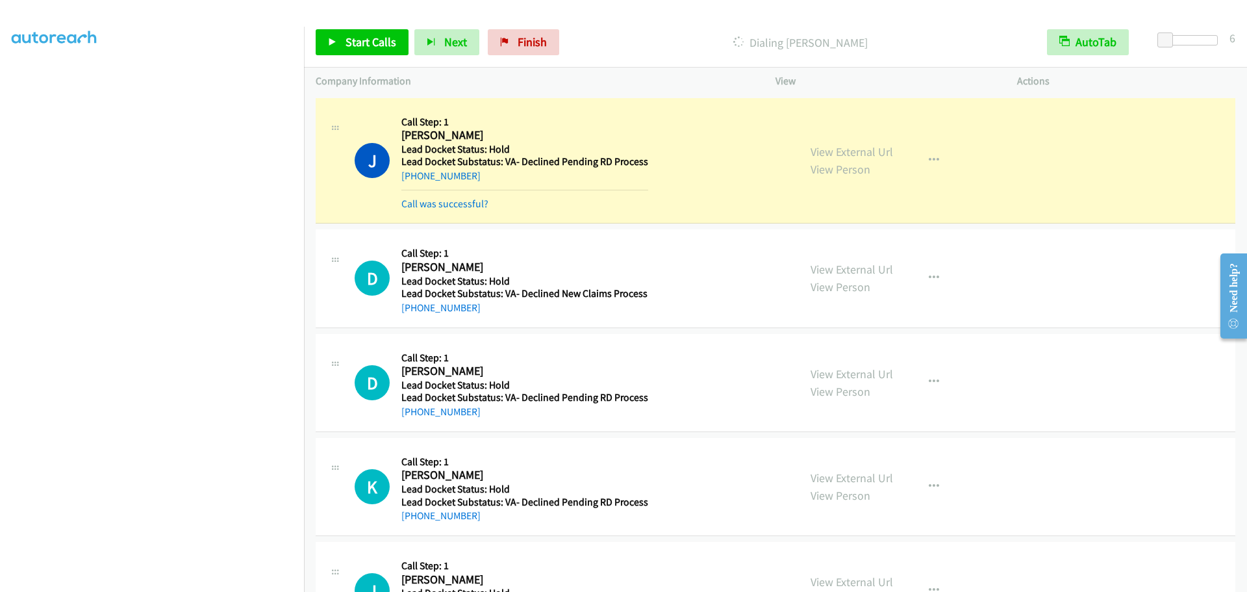
scroll to position [0, 0]
drag, startPoint x: 32, startPoint y: 82, endPoint x: 96, endPoint y: 71, distance: 65.1
click at [32, 82] on link "My Lists" at bounding box center [31, 79] width 39 height 15
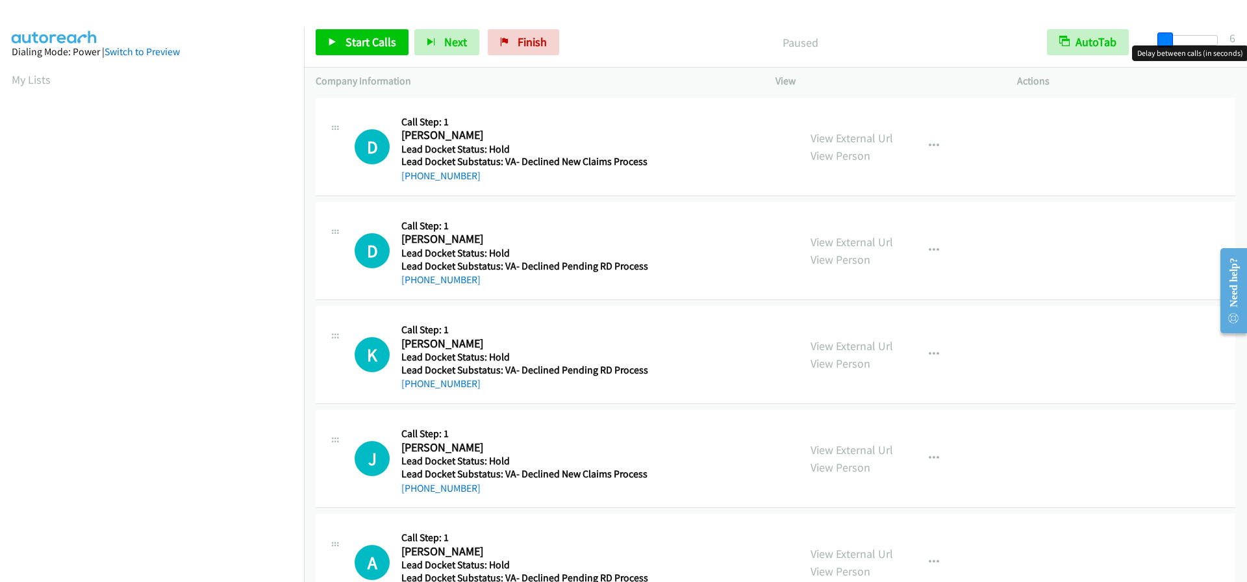
click at [1162, 42] on span at bounding box center [1166, 40] width 16 height 16
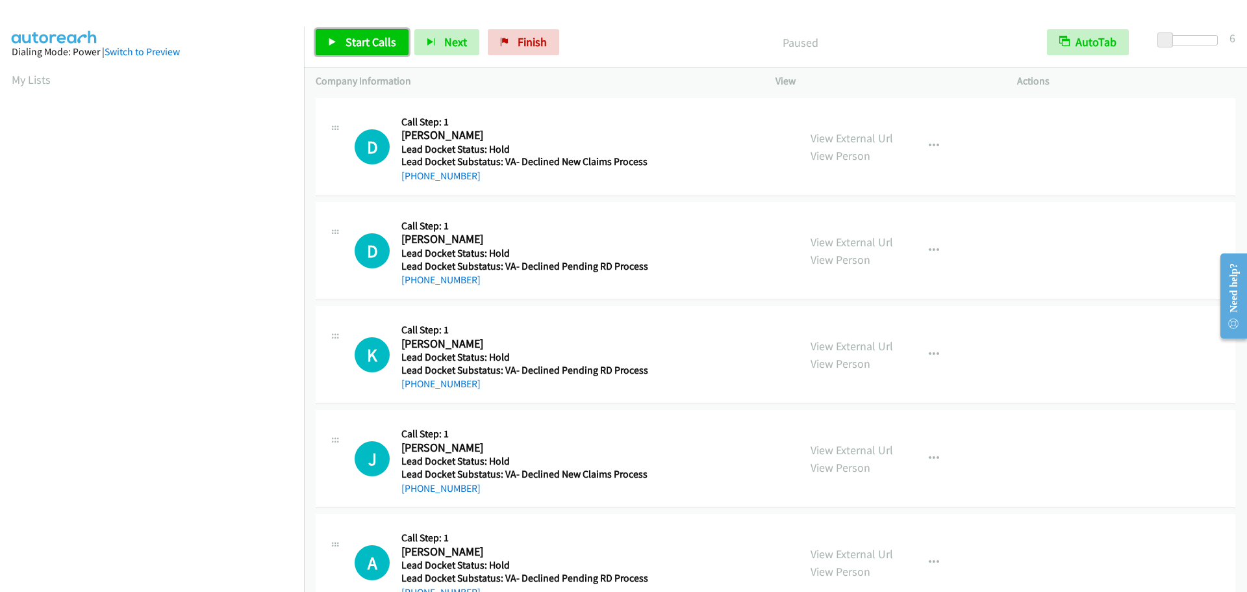
click at [382, 36] on span "Start Calls" at bounding box center [371, 41] width 51 height 15
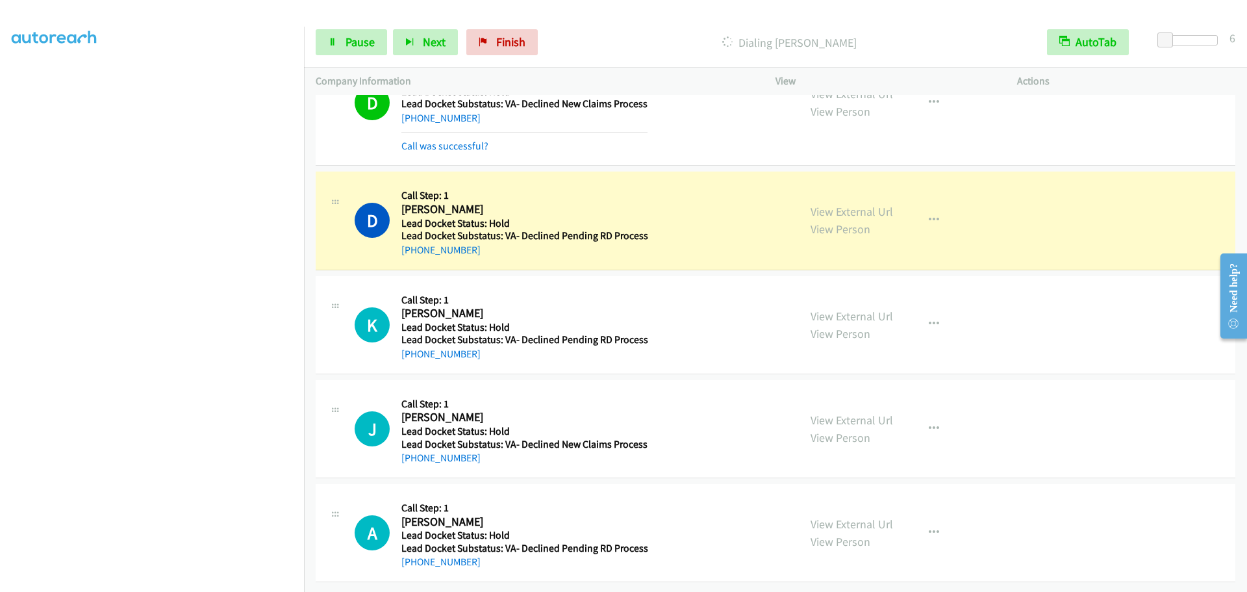
scroll to position [68, 0]
click at [348, 55] on link "Pause" at bounding box center [351, 42] width 71 height 26
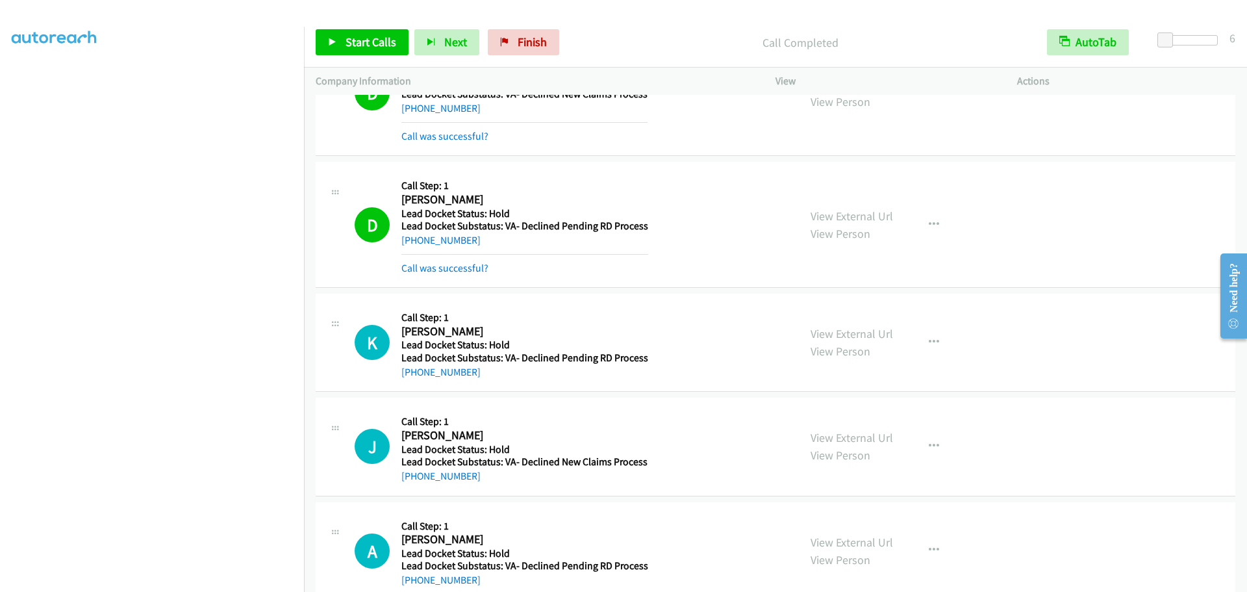
scroll to position [95, 0]
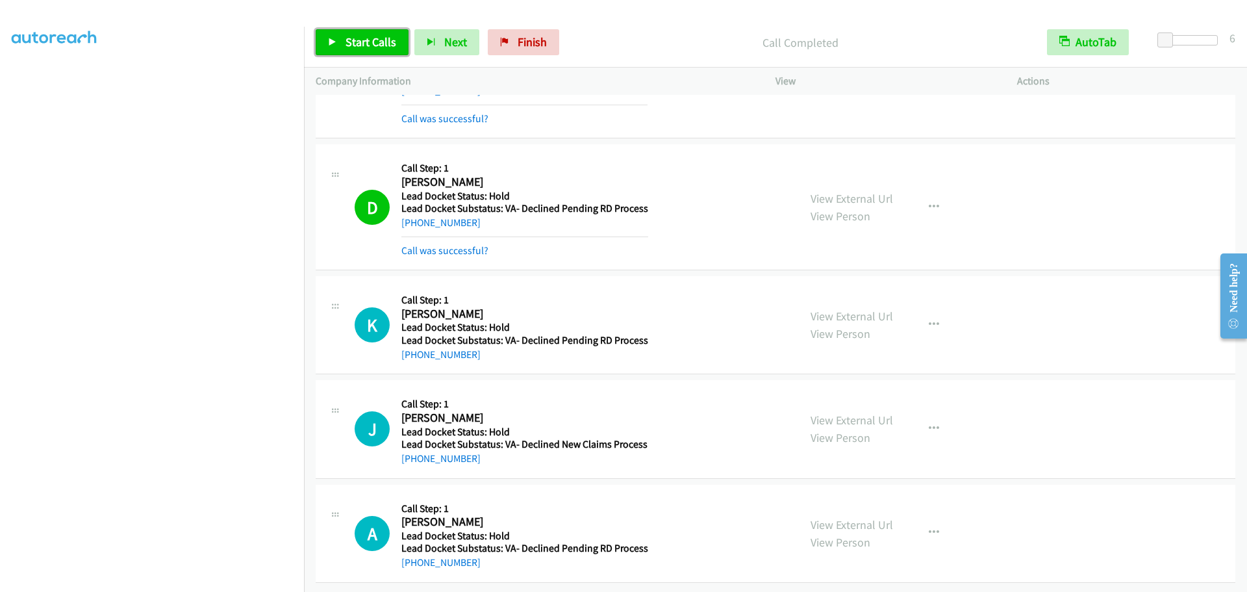
click at [351, 36] on span "Start Calls" at bounding box center [371, 41] width 51 height 15
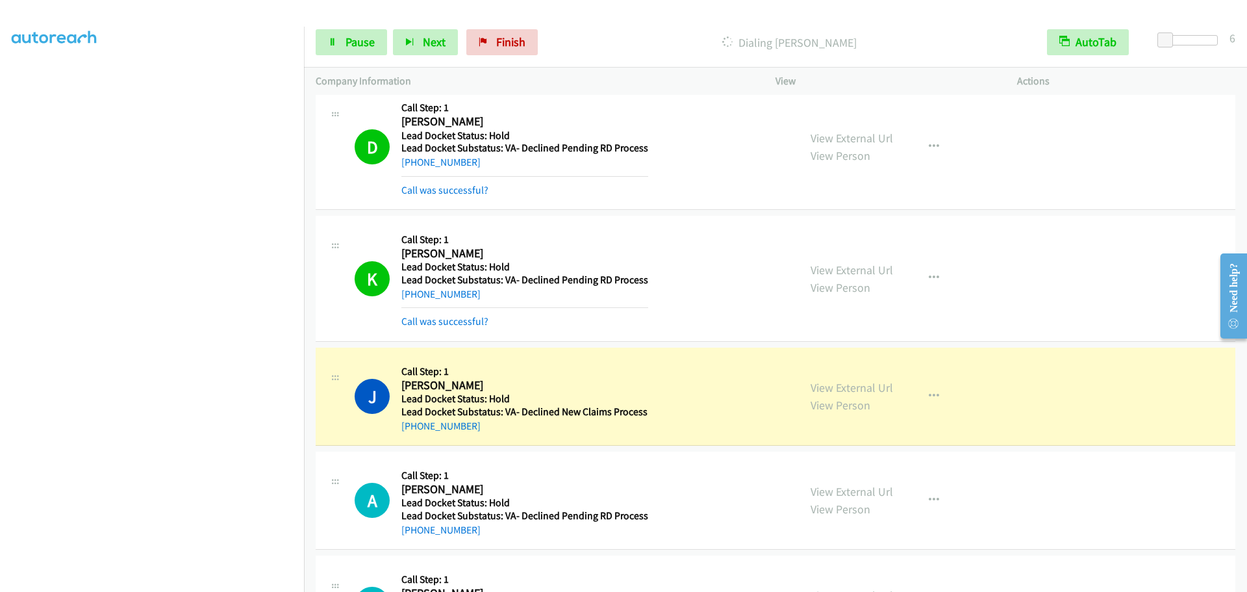
scroll to position [290, 0]
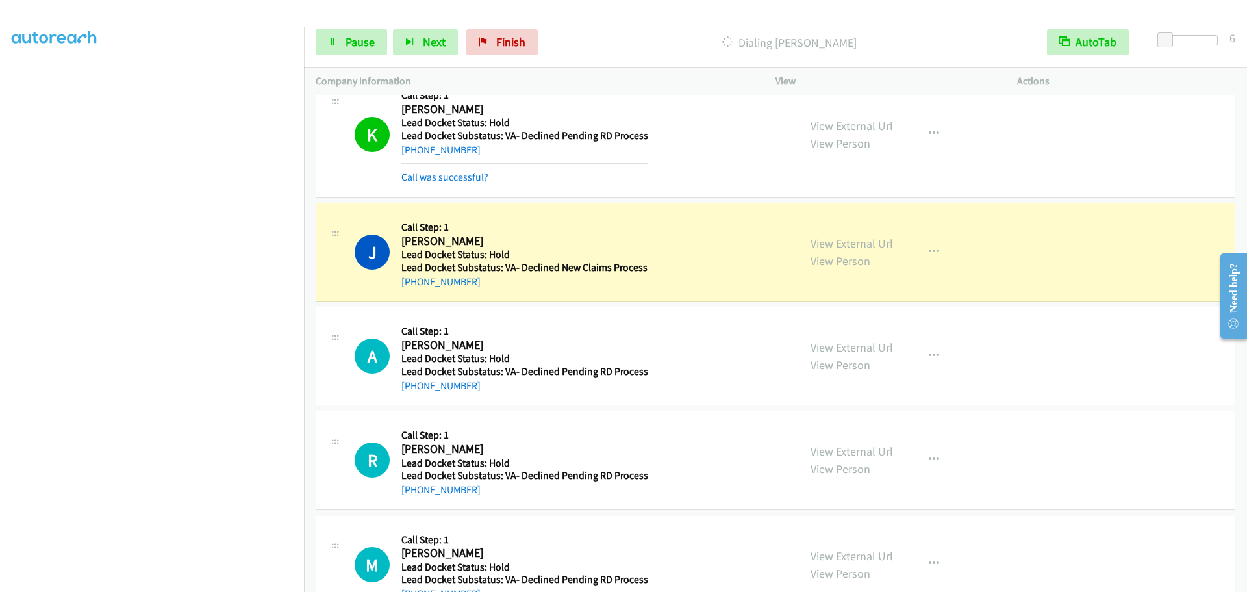
click at [335, 25] on div "Start Calls Pause Next Finish Dialing Joshua James AutoTab AutoTab 6" at bounding box center [775, 43] width 943 height 50
click at [342, 37] on link "Pause" at bounding box center [351, 42] width 71 height 26
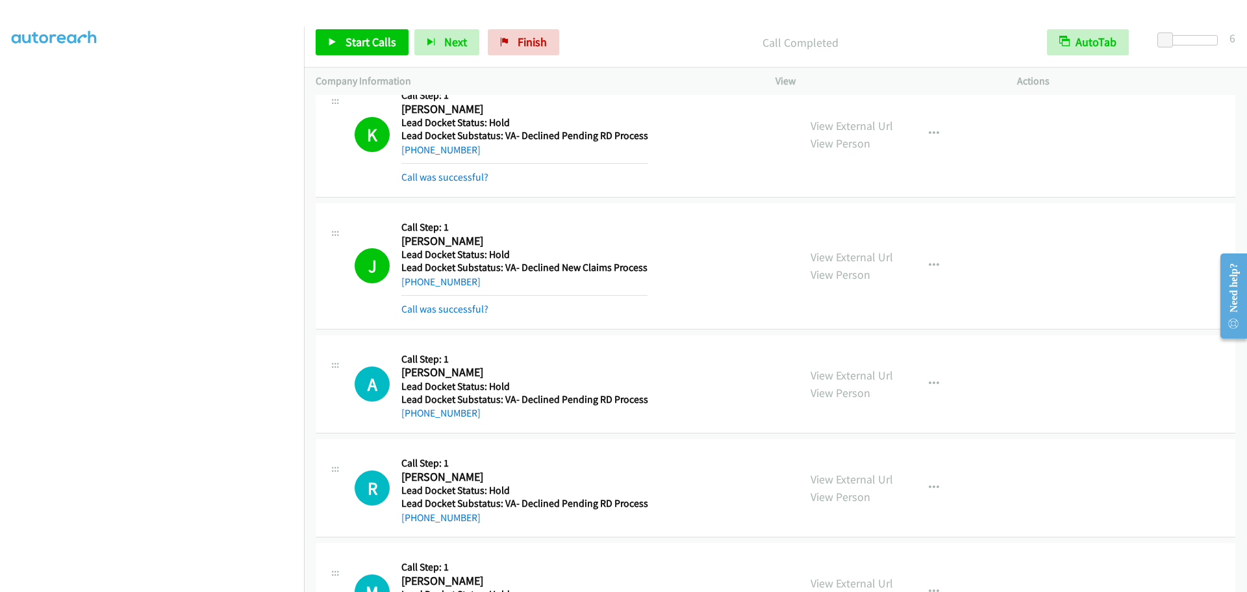
scroll to position [463, 0]
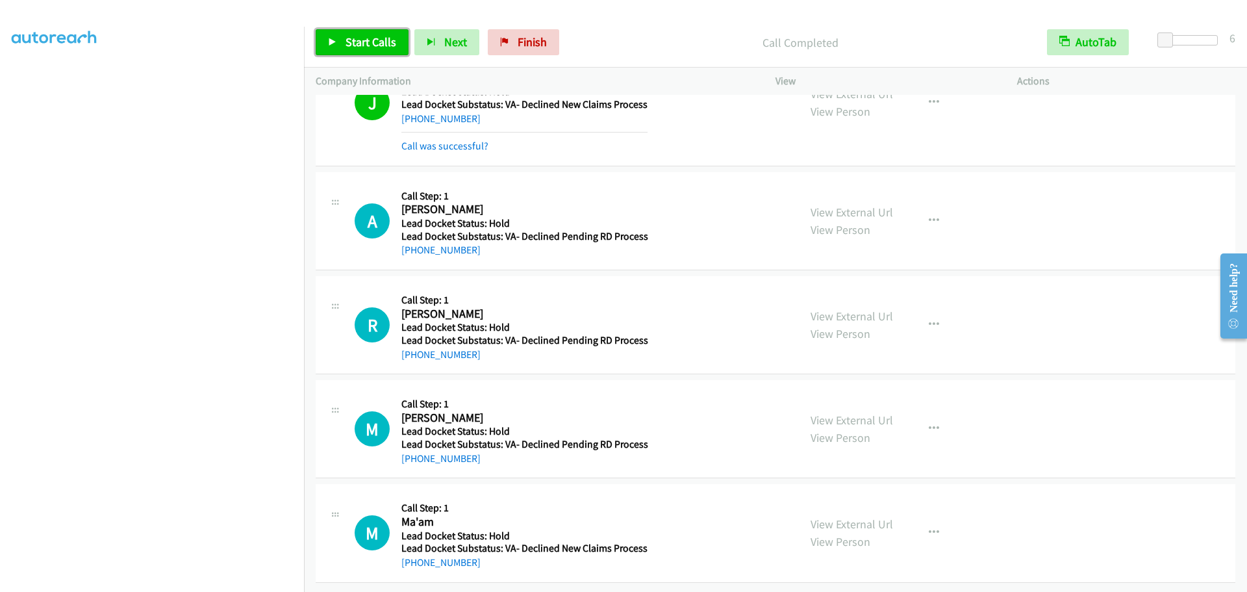
click at [370, 49] on link "Start Calls" at bounding box center [362, 42] width 93 height 26
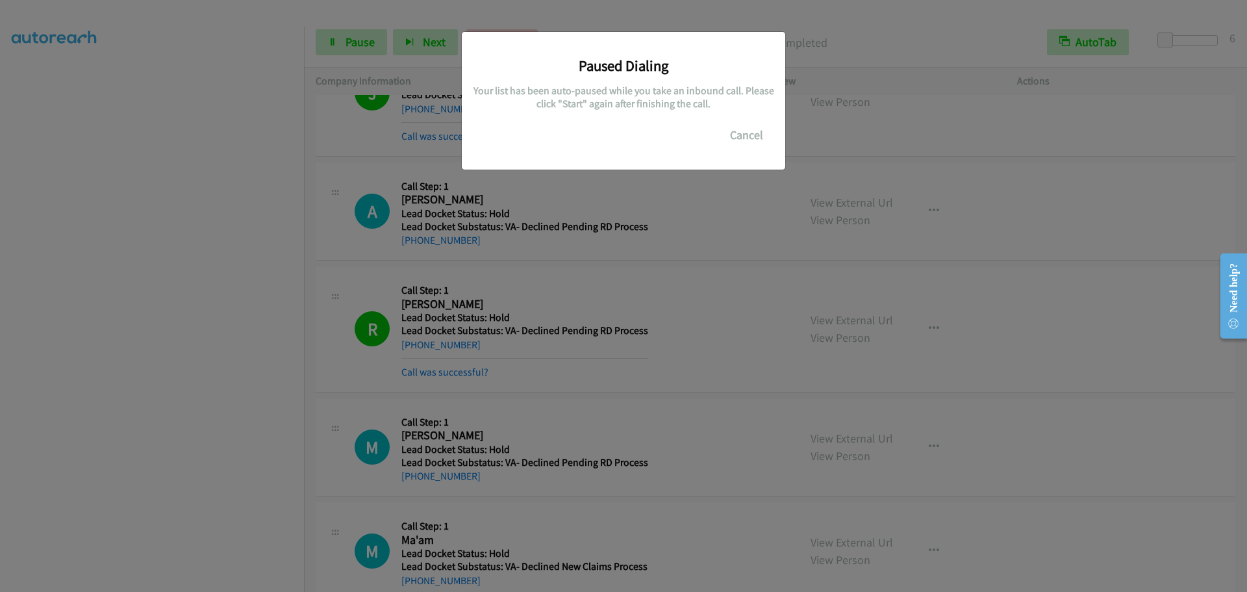
click at [255, 62] on body "Start Calls Pause Next Finish Call Completed AutoTab AutoTab 6 Company Informat…" at bounding box center [623, 31] width 1247 height 62
click at [759, 134] on button "Cancel" at bounding box center [747, 135] width 58 height 26
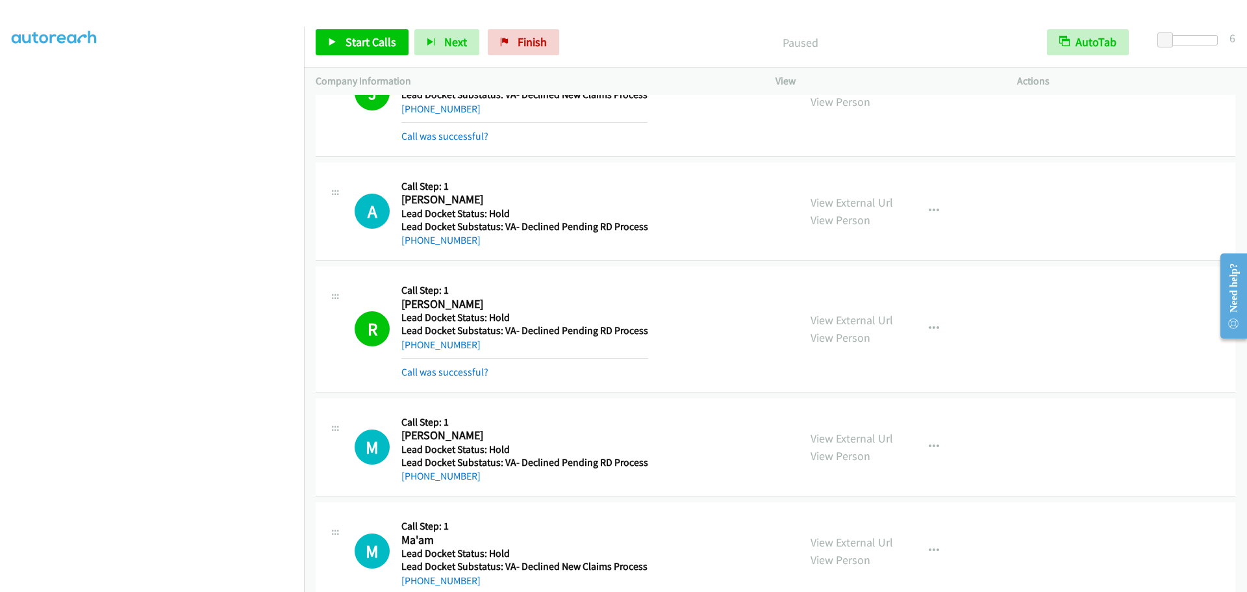
scroll to position [0, 0]
click at [39, 73] on link "My Lists" at bounding box center [31, 79] width 39 height 15
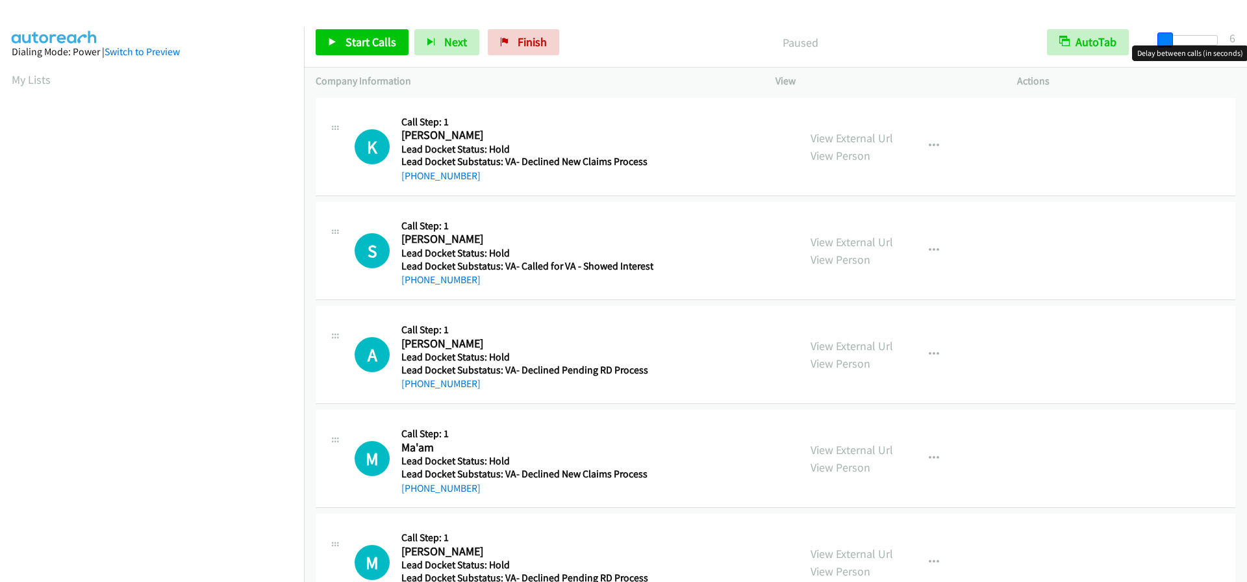
click at [1158, 38] on span at bounding box center [1166, 40] width 16 height 16
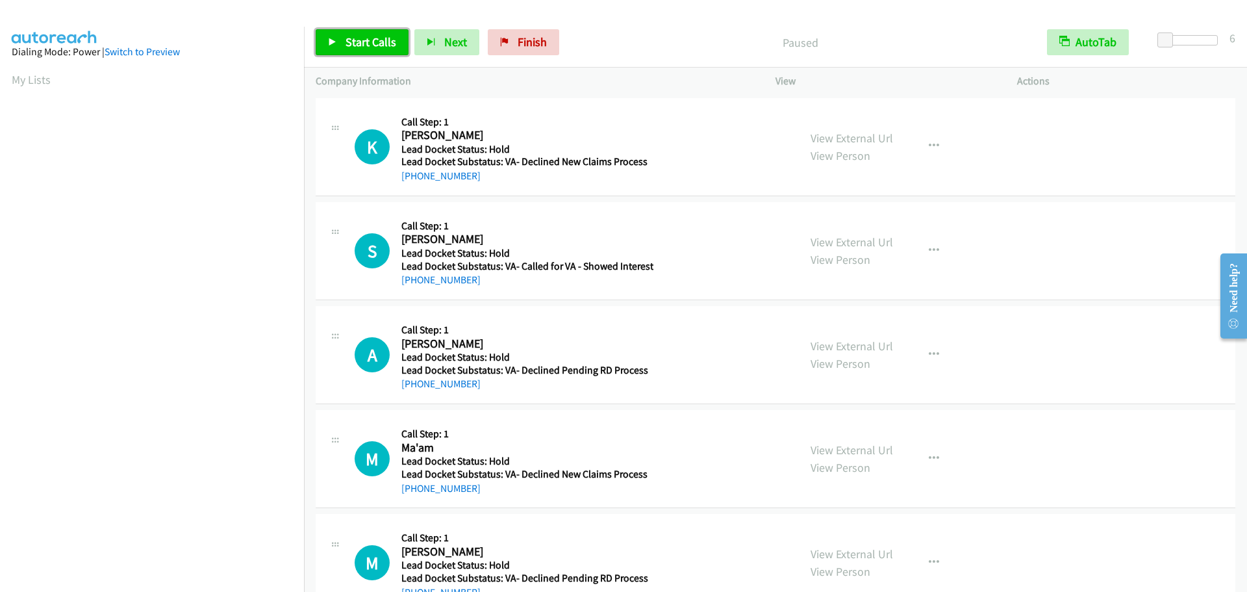
click at [388, 44] on span "Start Calls" at bounding box center [371, 41] width 51 height 15
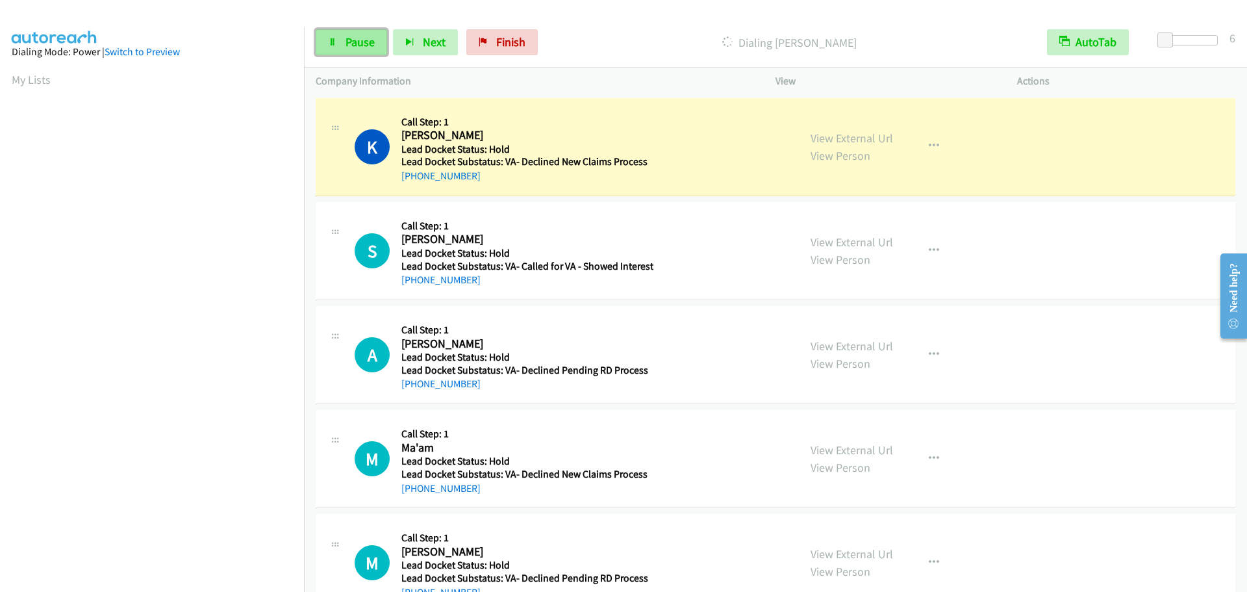
click at [349, 45] on span "Pause" at bounding box center [360, 41] width 29 height 15
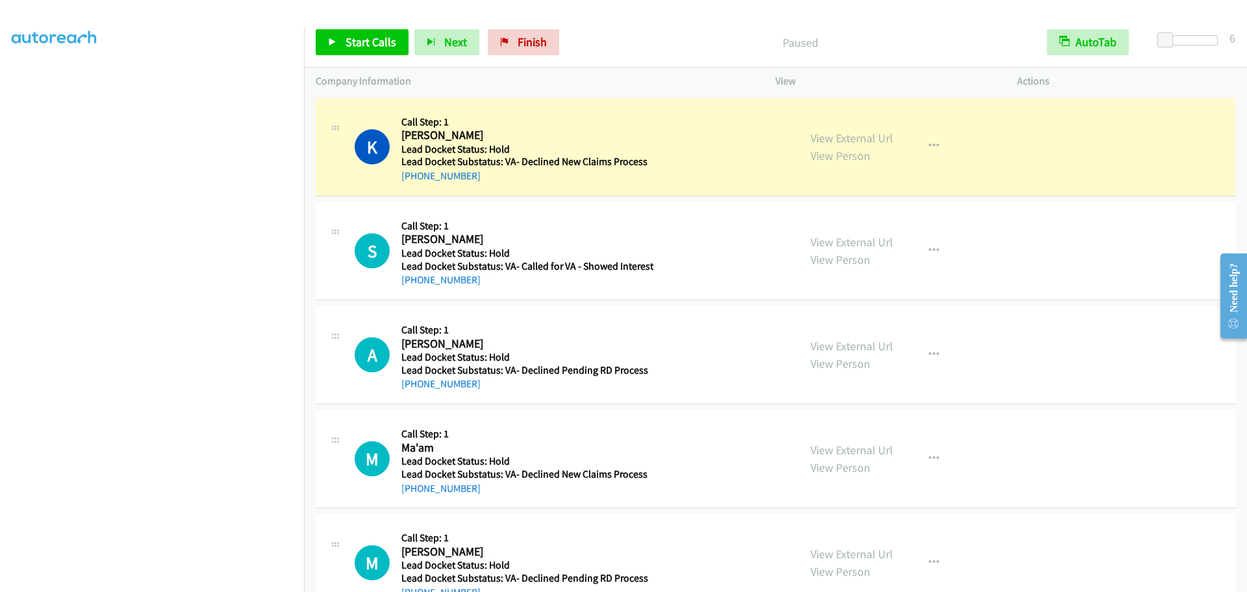
scroll to position [136, 0]
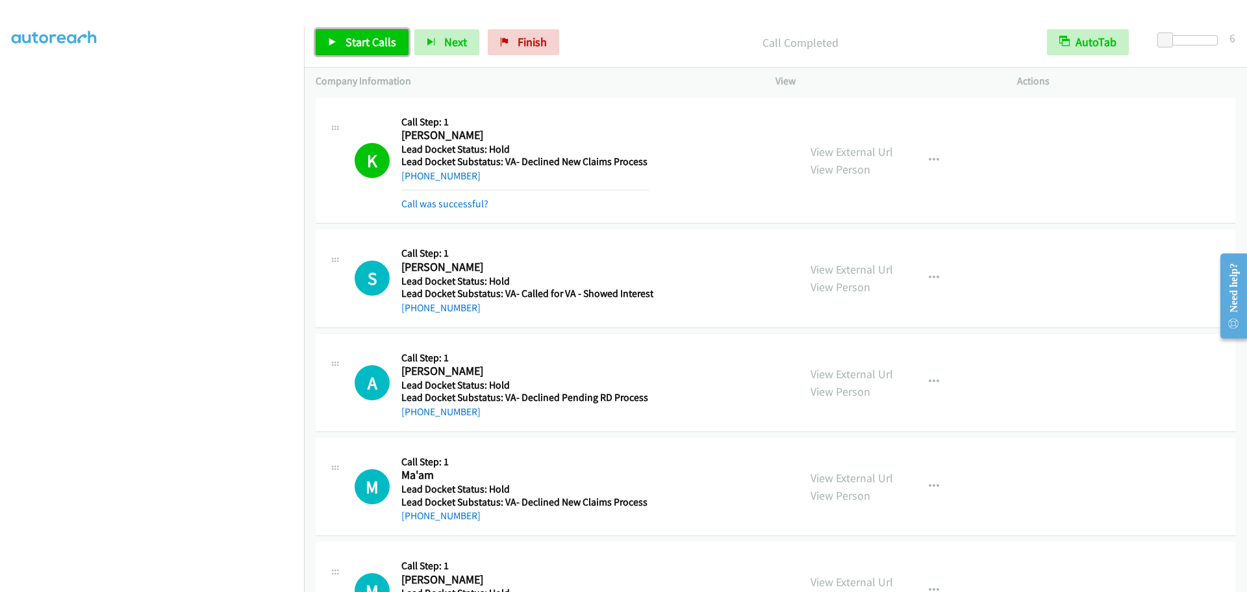
click at [388, 43] on span "Start Calls" at bounding box center [371, 41] width 51 height 15
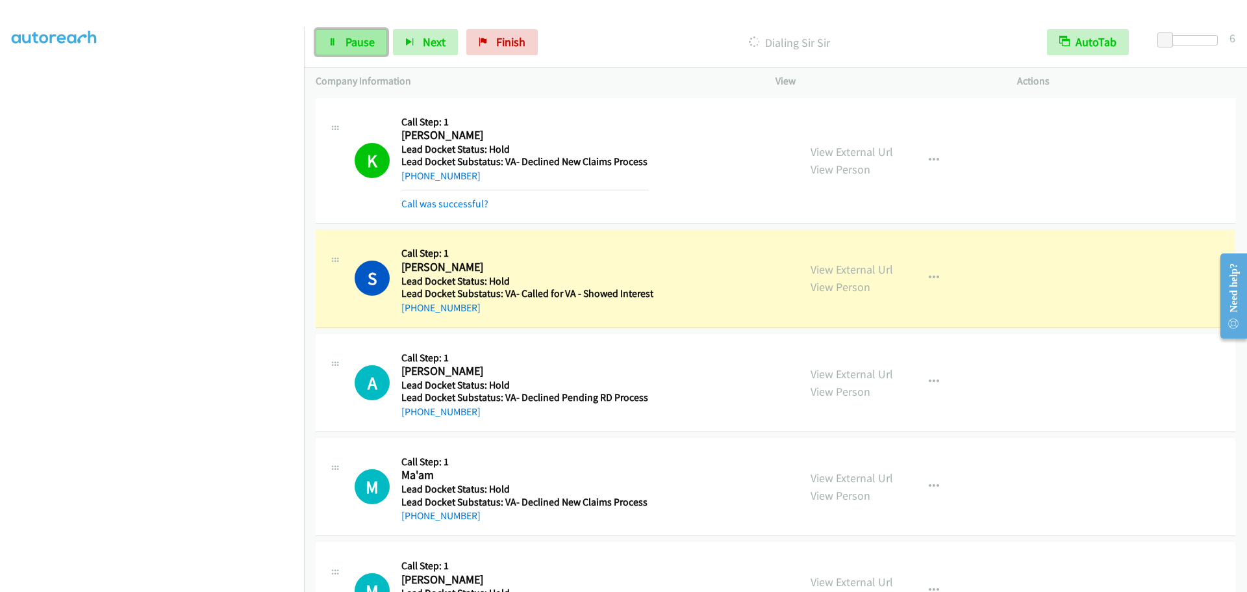
click at [348, 47] on span "Pause" at bounding box center [360, 41] width 29 height 15
click at [370, 40] on span "Start Calls" at bounding box center [371, 41] width 51 height 15
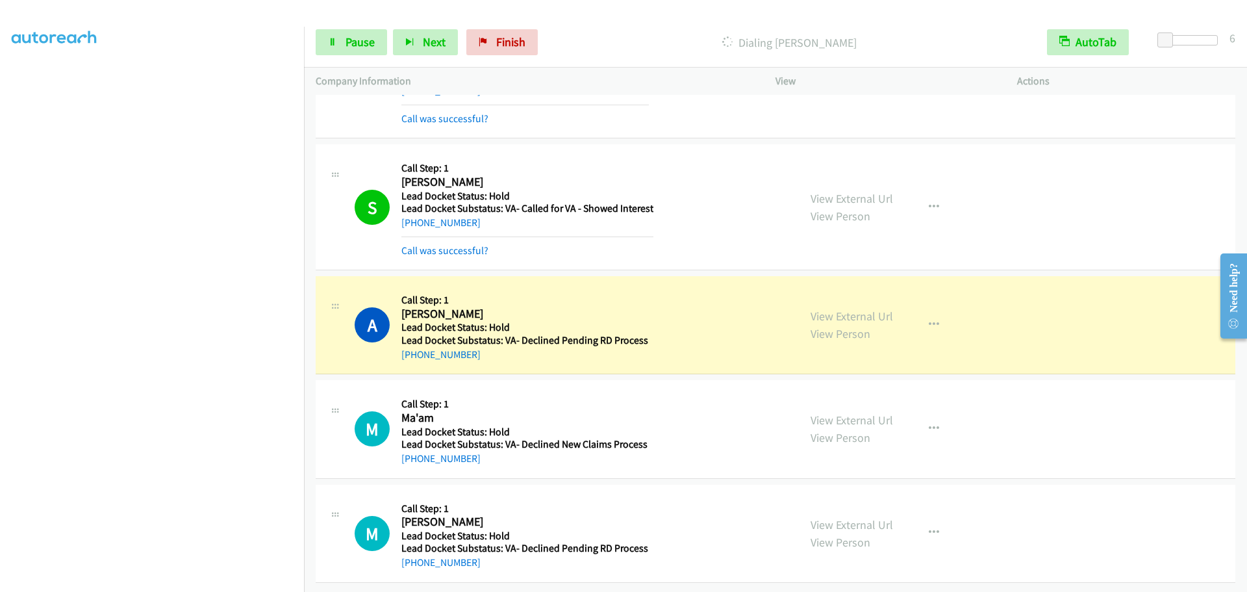
scroll to position [95, 0]
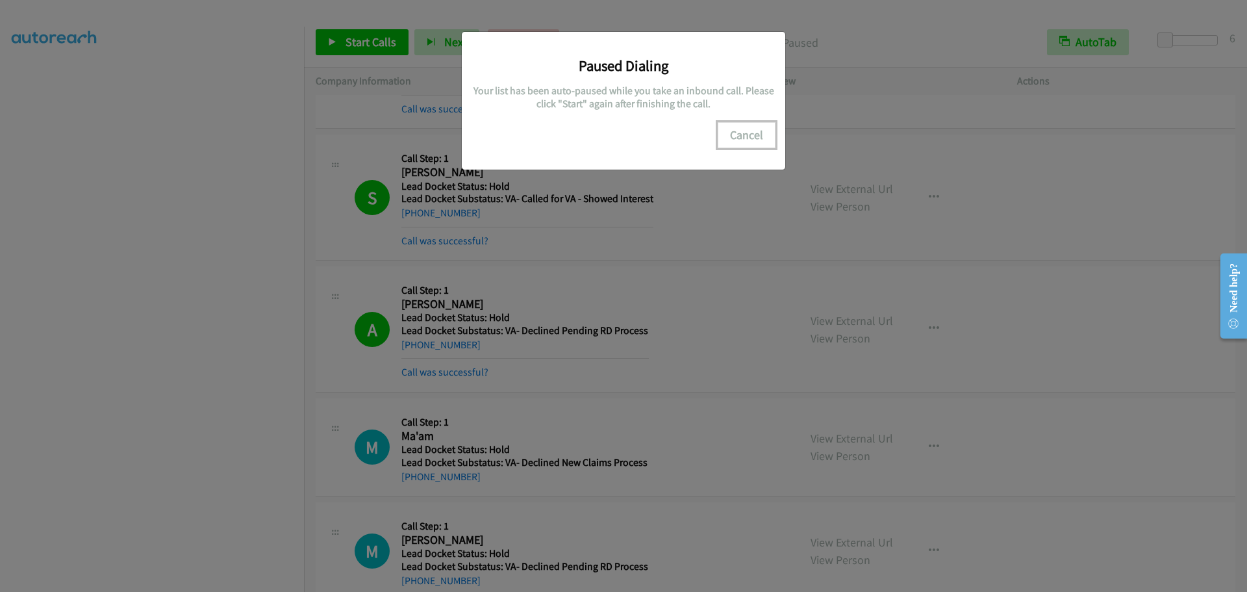
click at [735, 133] on button "Cancel" at bounding box center [747, 135] width 58 height 26
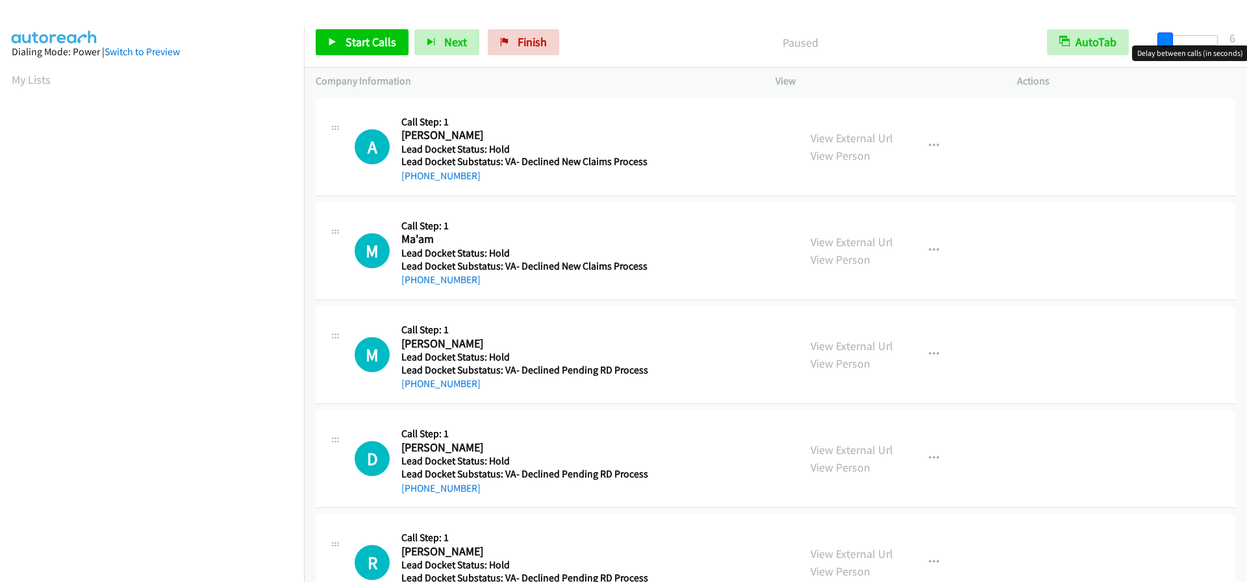
click at [1161, 38] on span at bounding box center [1166, 40] width 16 height 16
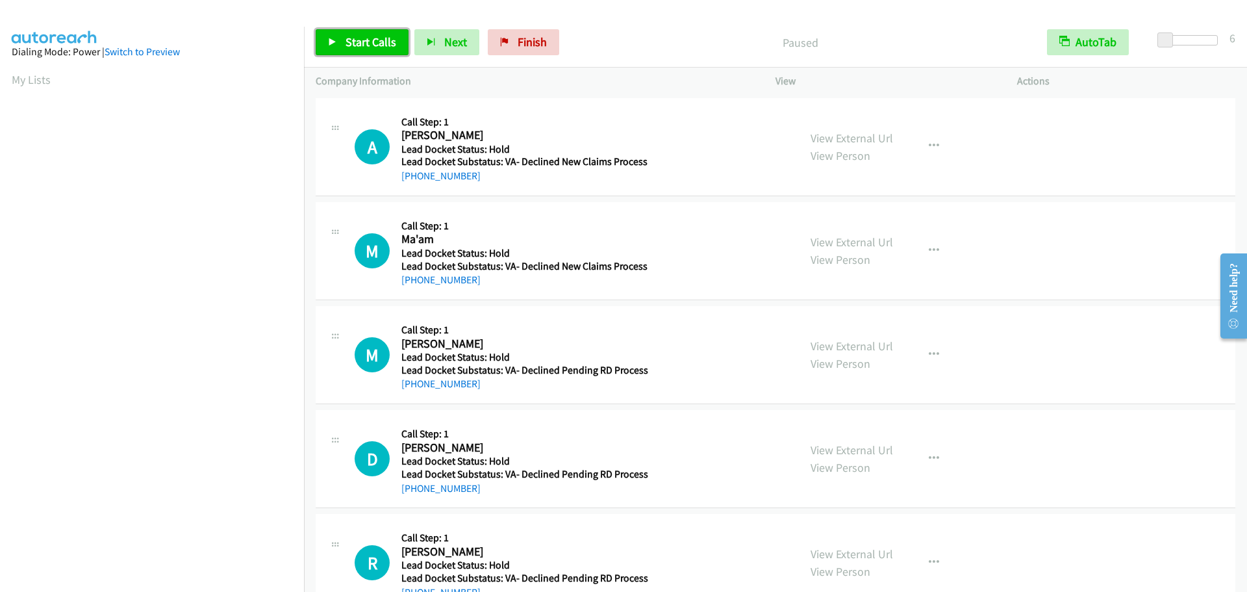
click at [349, 37] on span "Start Calls" at bounding box center [371, 41] width 51 height 15
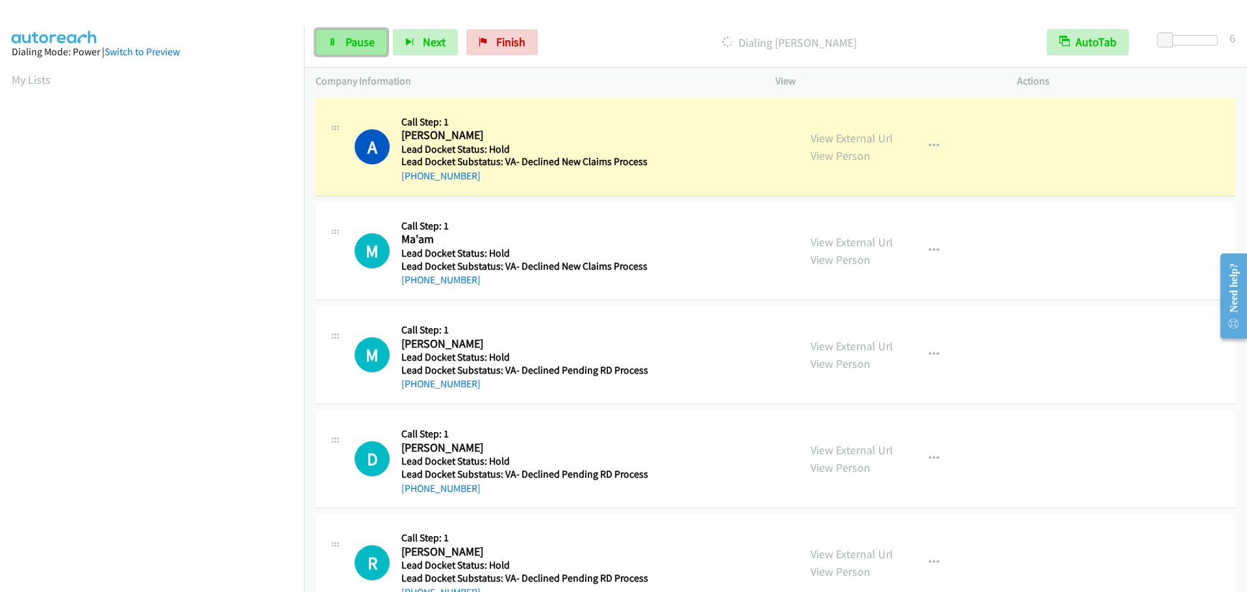
click at [364, 44] on span "Pause" at bounding box center [360, 41] width 29 height 15
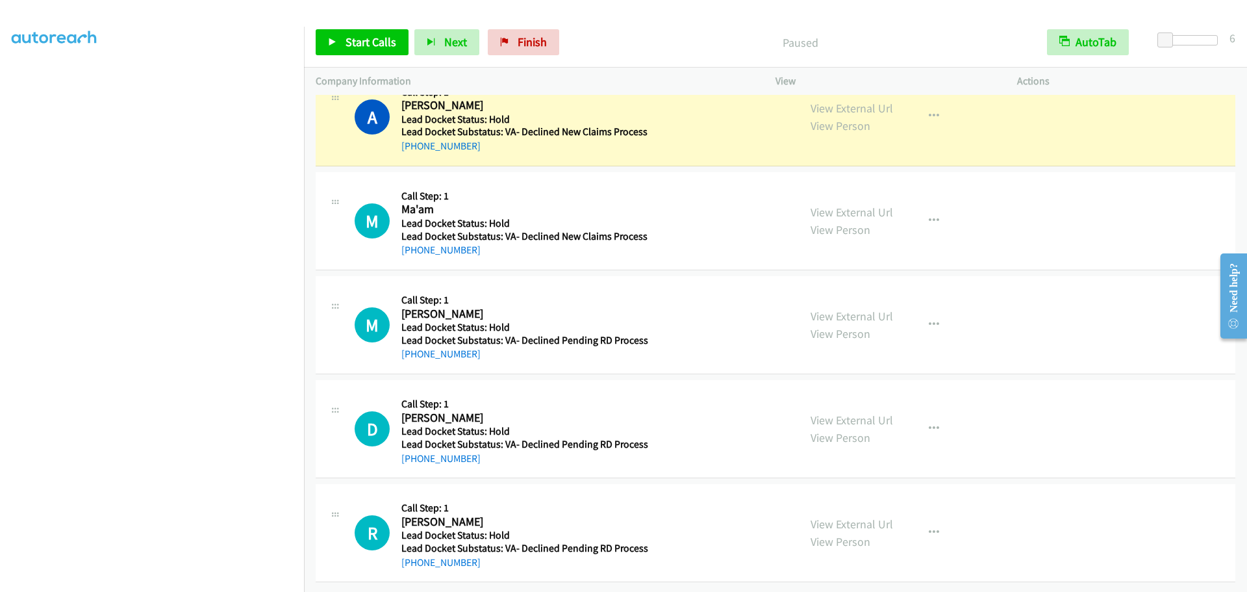
scroll to position [136, 0]
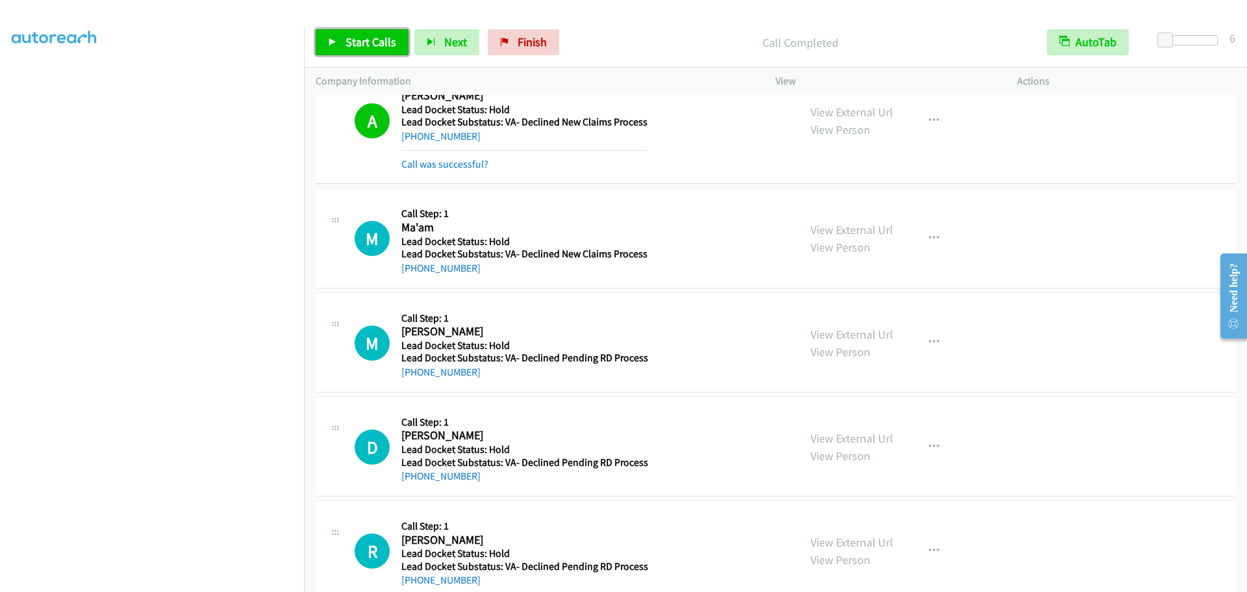
click at [368, 42] on span "Start Calls" at bounding box center [371, 41] width 51 height 15
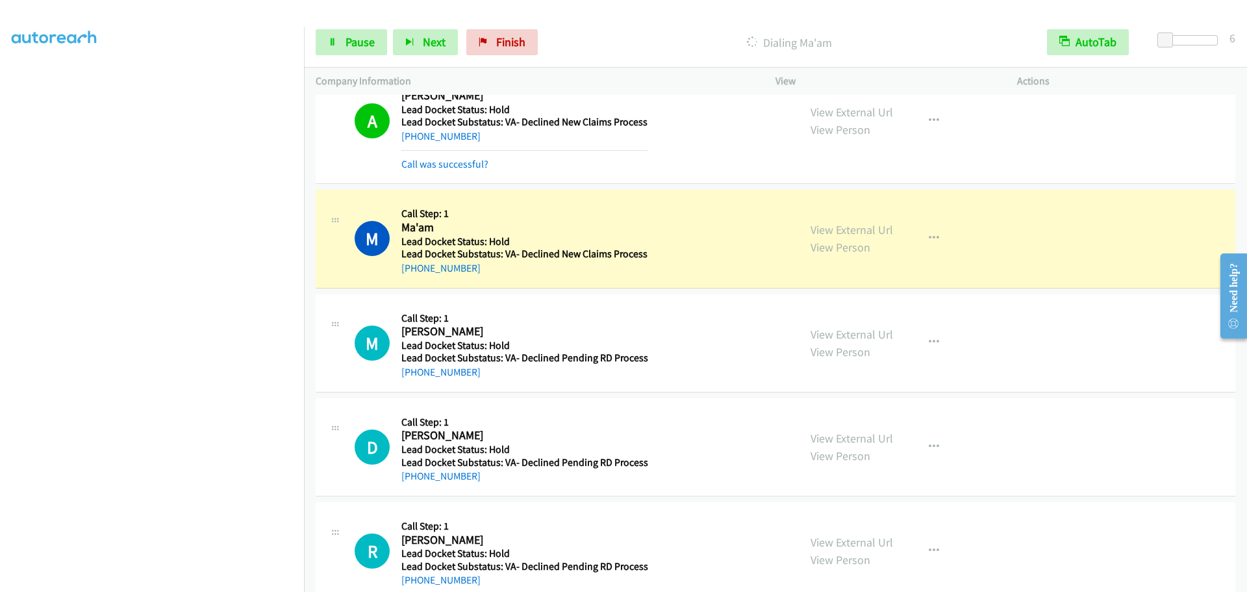
scroll to position [68, 0]
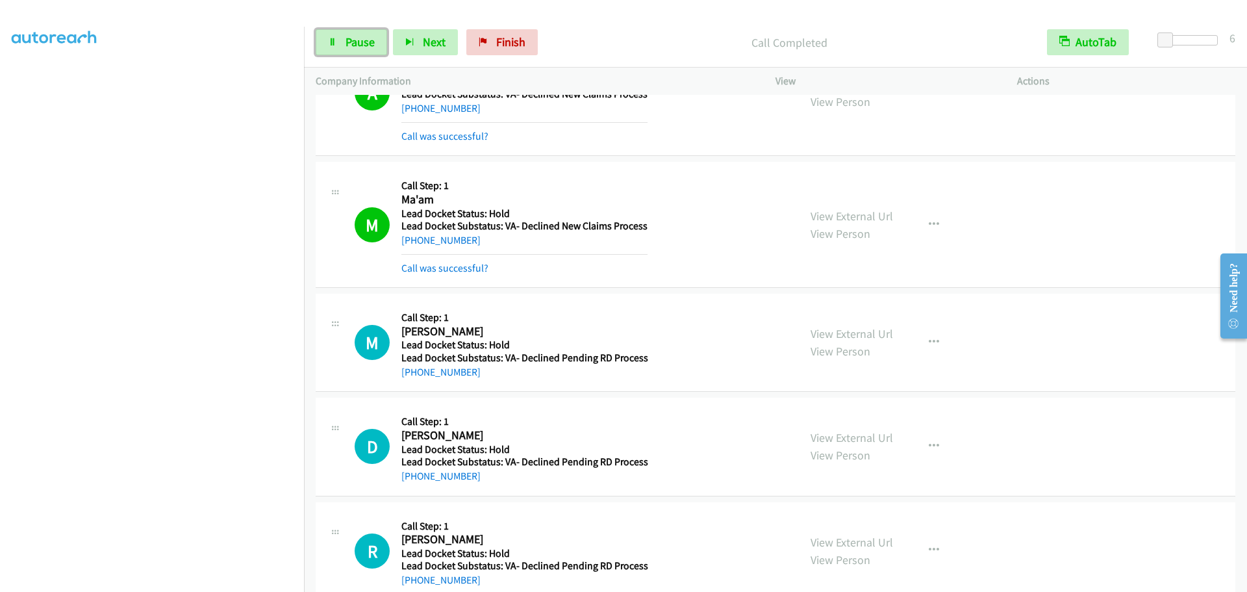
drag, startPoint x: 359, startPoint y: 38, endPoint x: 362, endPoint y: 29, distance: 10.3
click at [359, 38] on span "Pause" at bounding box center [360, 41] width 29 height 15
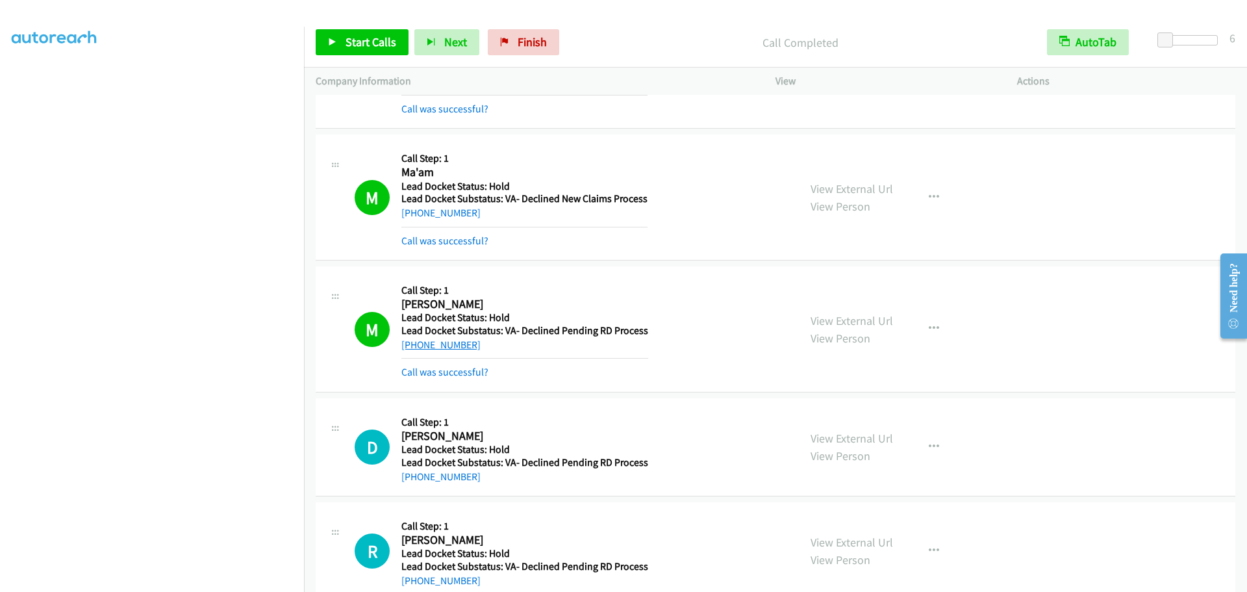
scroll to position [123, 0]
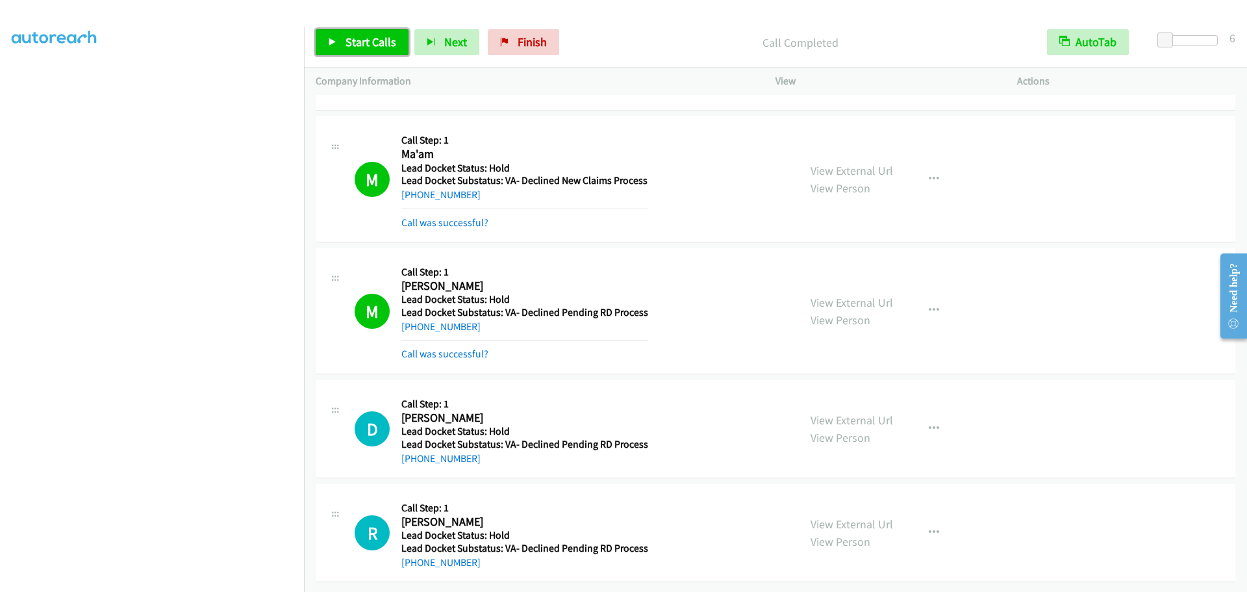
click at [359, 40] on span "Start Calls" at bounding box center [371, 41] width 51 height 15
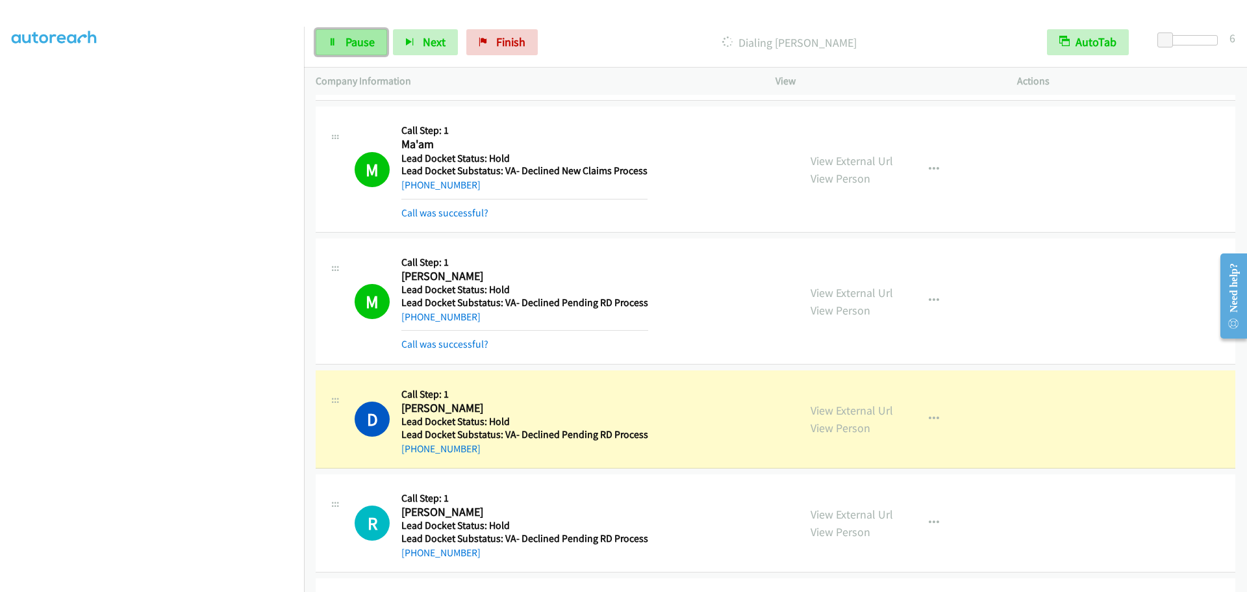
click at [355, 44] on span "Pause" at bounding box center [360, 41] width 29 height 15
click at [366, 42] on span "Start Calls" at bounding box center [371, 41] width 51 height 15
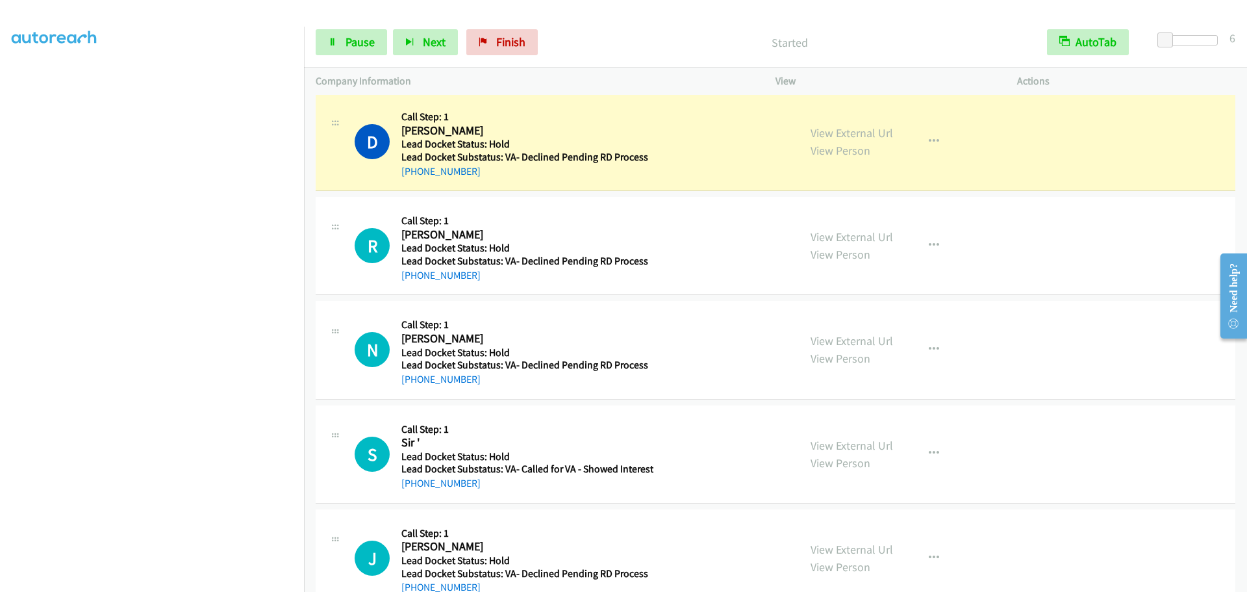
scroll to position [370, 0]
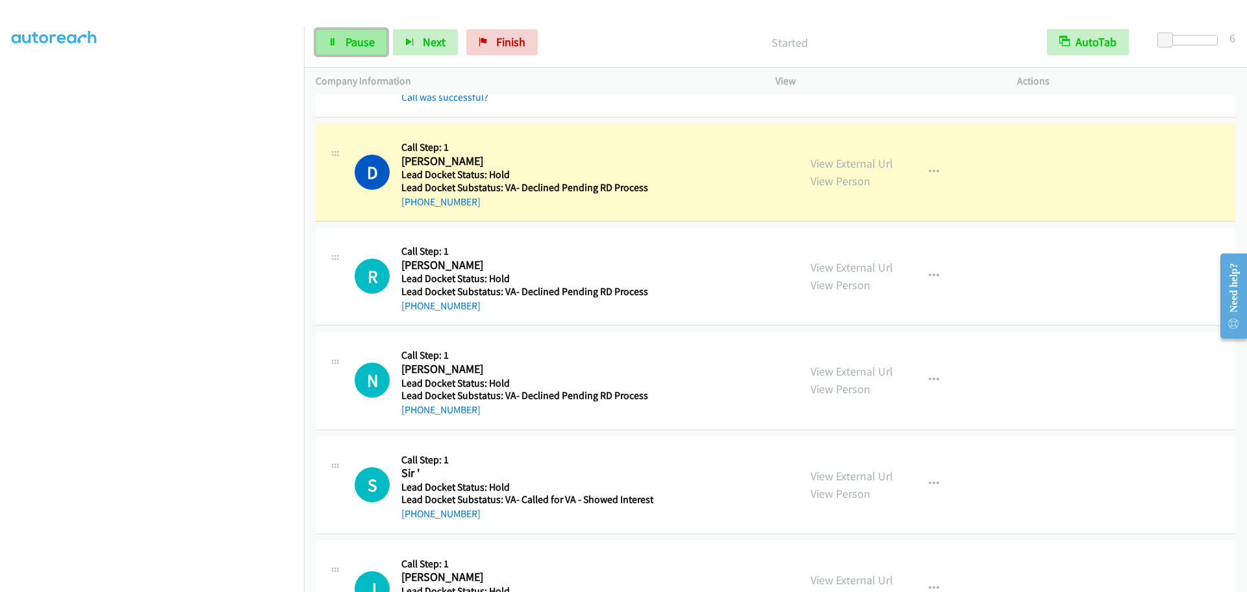
click at [334, 46] on icon at bounding box center [332, 42] width 9 height 9
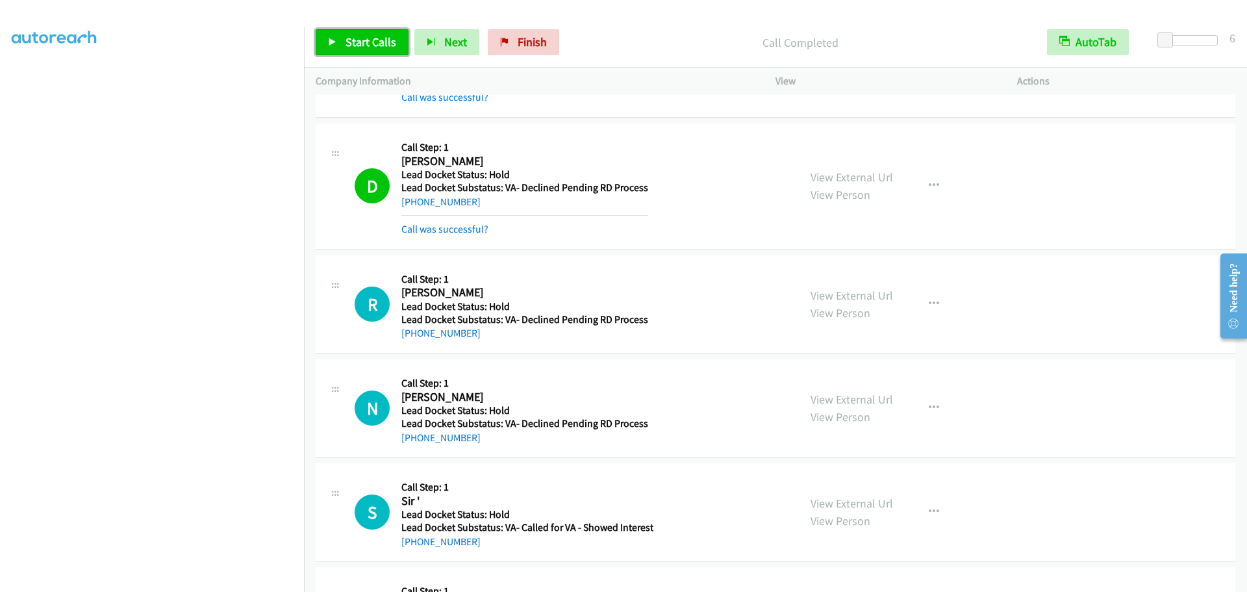
click at [358, 42] on span "Start Calls" at bounding box center [371, 41] width 51 height 15
click at [366, 44] on span "Pause" at bounding box center [360, 41] width 29 height 15
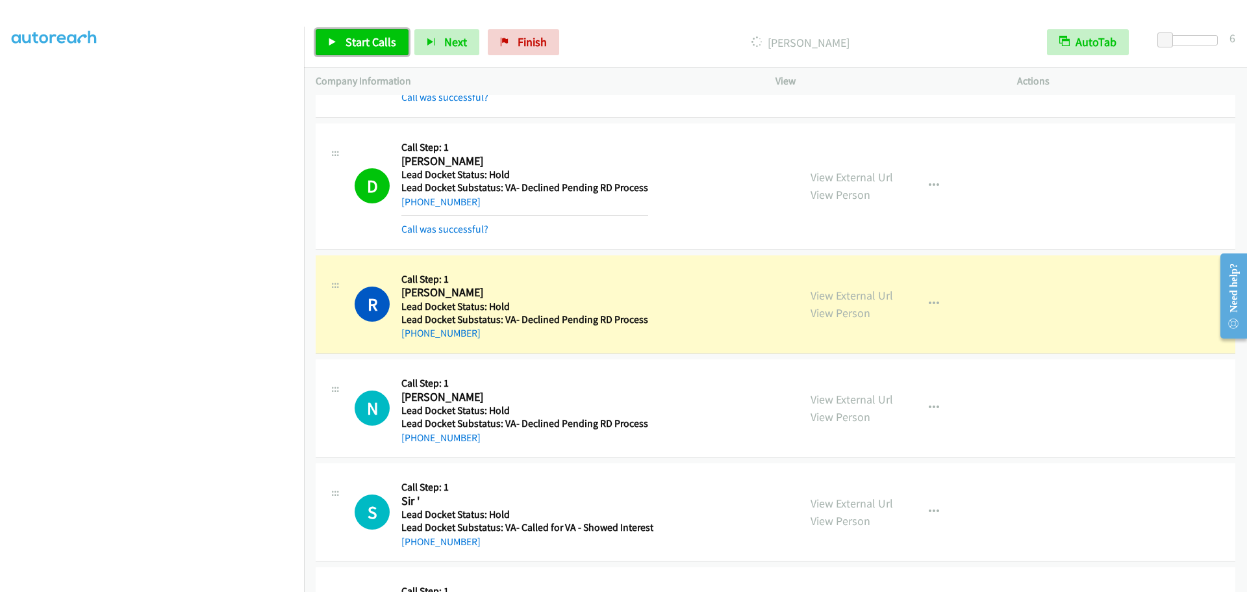
click at [344, 37] on link "Start Calls" at bounding box center [362, 42] width 93 height 26
click at [344, 37] on link "Pause" at bounding box center [351, 42] width 71 height 26
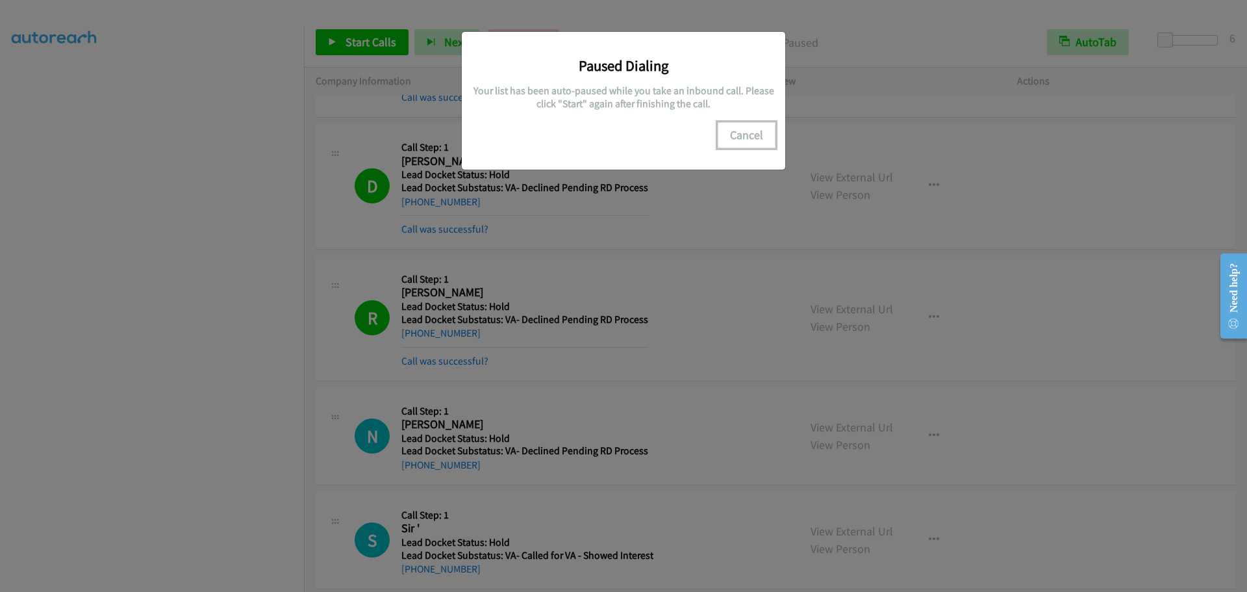
click at [743, 140] on button "Cancel" at bounding box center [747, 135] width 58 height 26
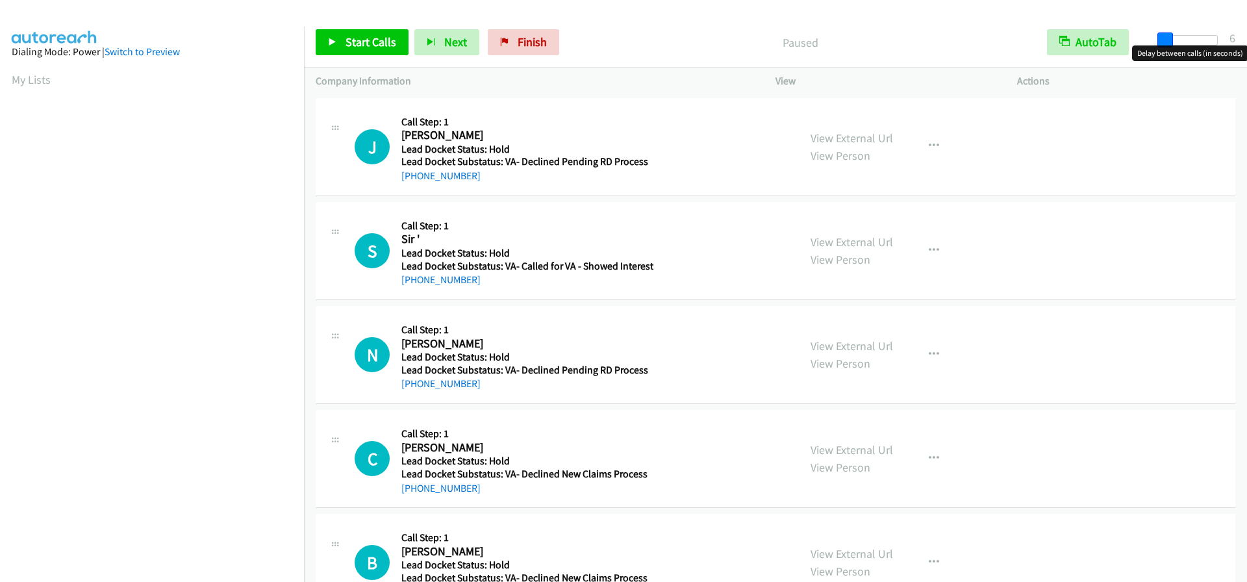
click at [1163, 44] on span at bounding box center [1166, 40] width 16 height 16
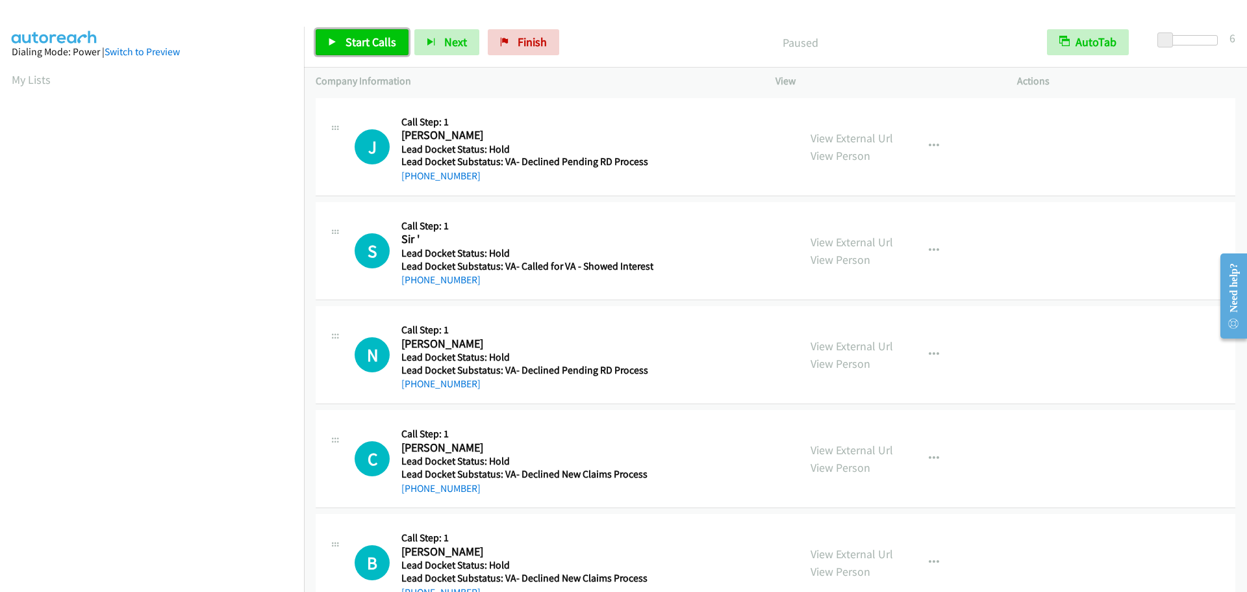
click at [374, 49] on span "Start Calls" at bounding box center [371, 41] width 51 height 15
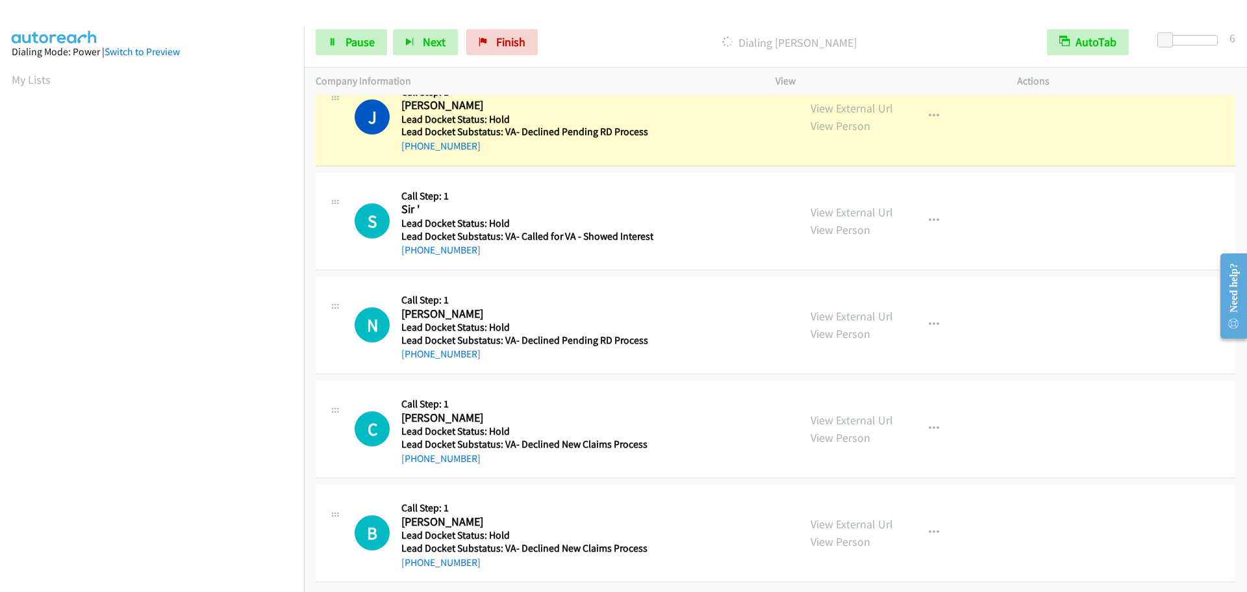
scroll to position [136, 0]
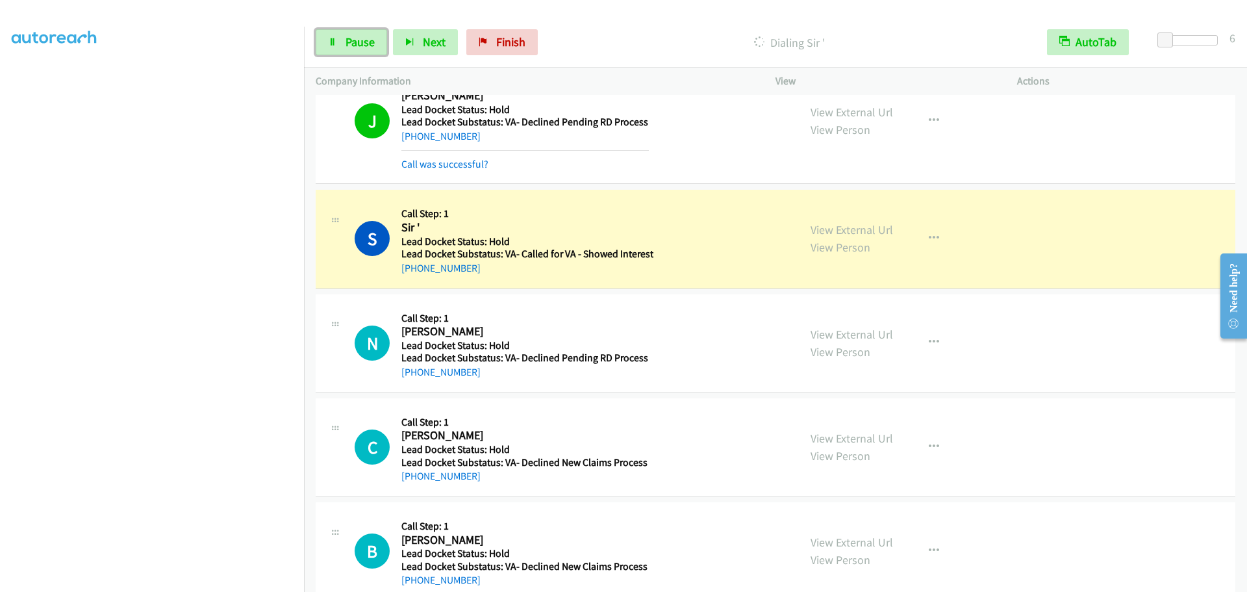
drag, startPoint x: 362, startPoint y: 39, endPoint x: 370, endPoint y: 23, distance: 17.7
click at [362, 39] on span "Pause" at bounding box center [360, 41] width 29 height 15
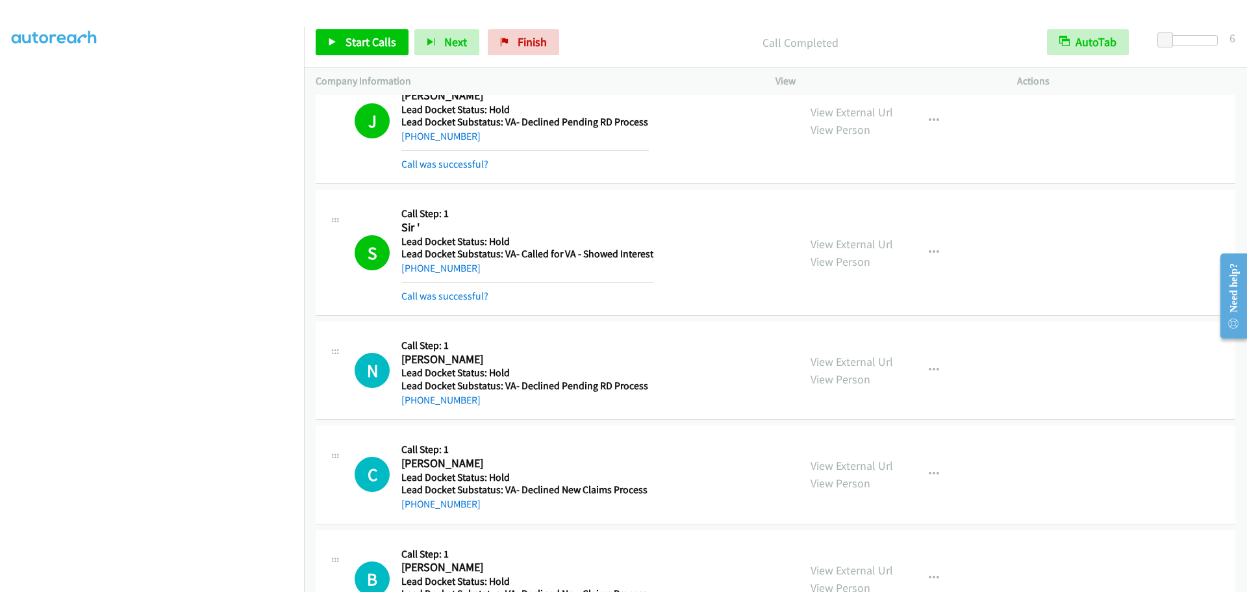
scroll to position [0, 0]
click at [40, 79] on link "My Lists" at bounding box center [31, 79] width 39 height 15
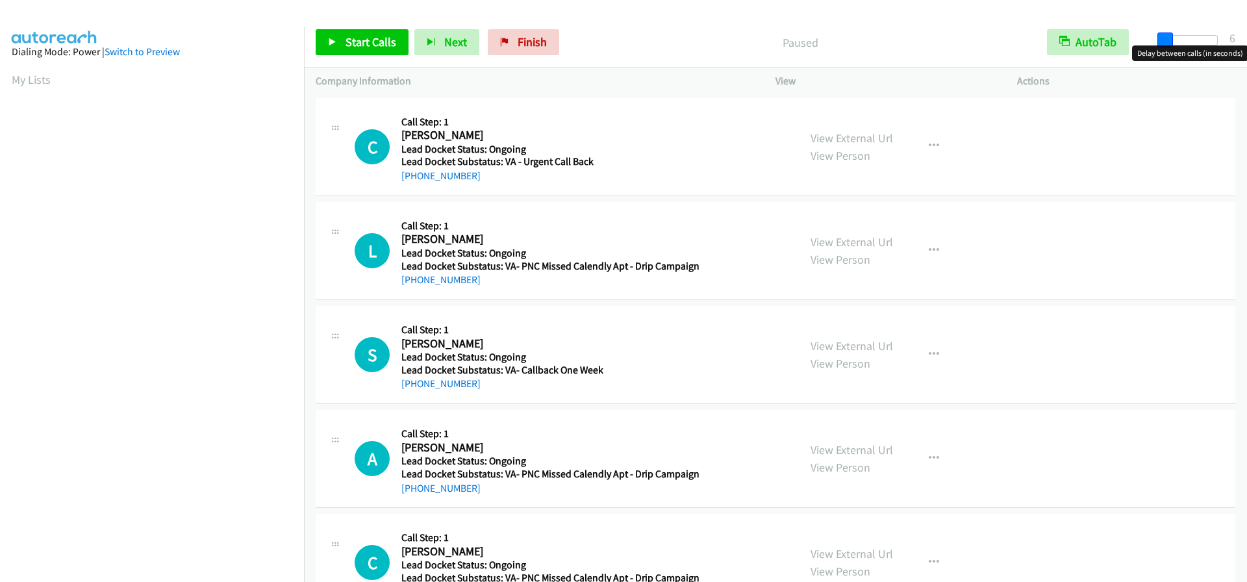
click at [1161, 39] on span at bounding box center [1166, 40] width 16 height 16
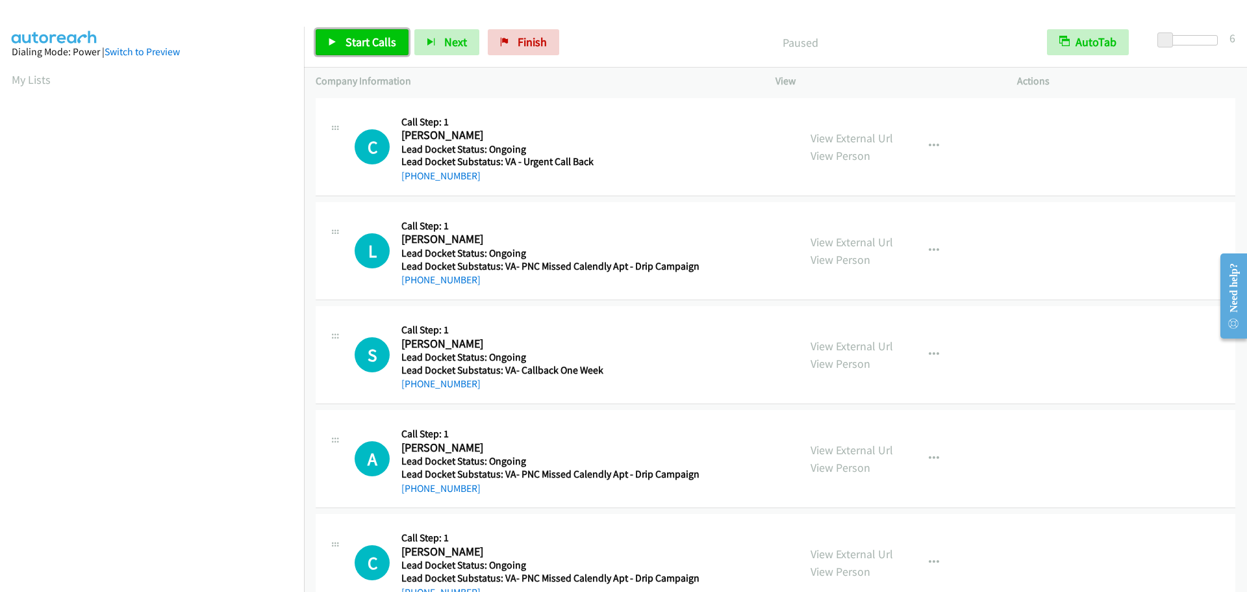
click at [387, 45] on span "Start Calls" at bounding box center [371, 41] width 51 height 15
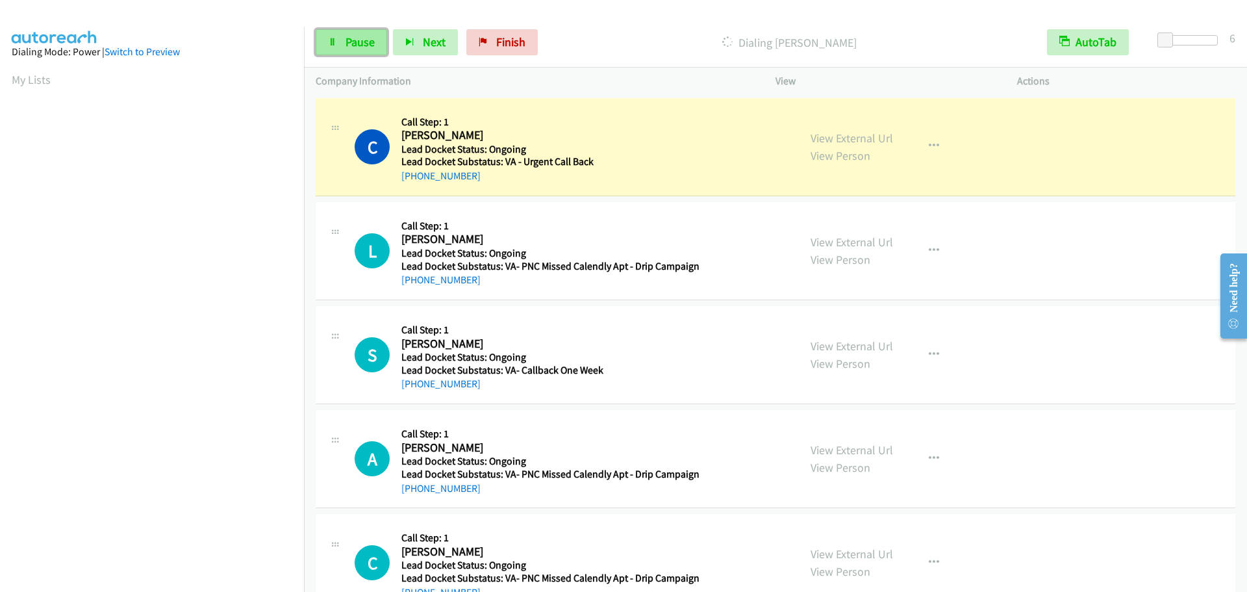
click at [362, 42] on span "Pause" at bounding box center [360, 41] width 29 height 15
